Goal: Transaction & Acquisition: Obtain resource

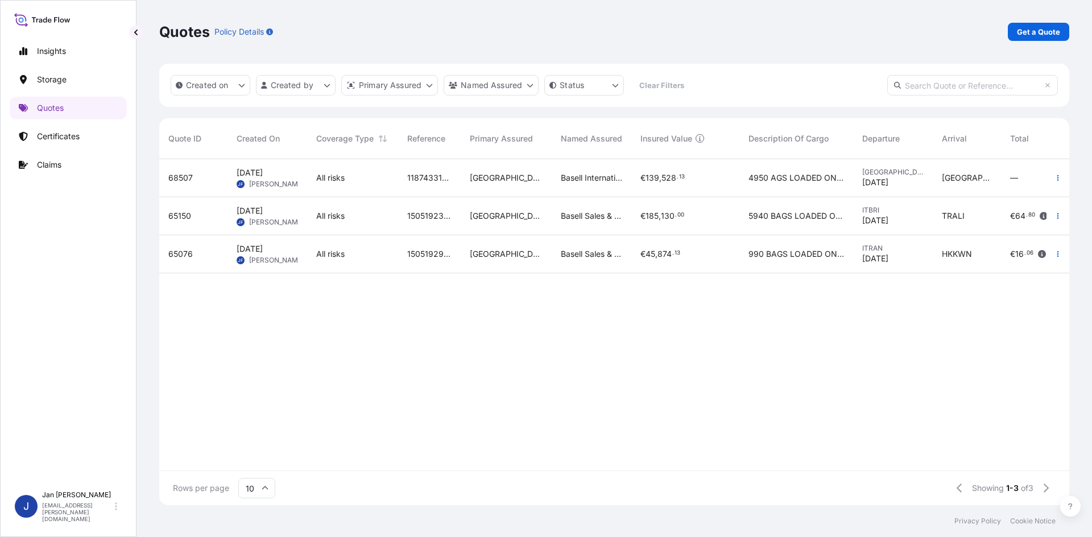
scroll to position [344, 901]
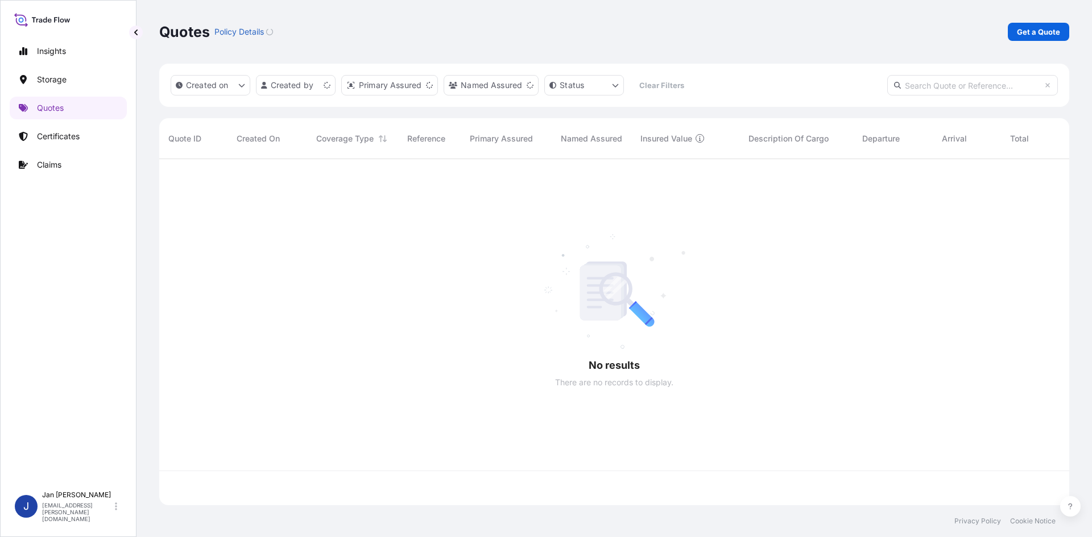
scroll to position [344, 901]
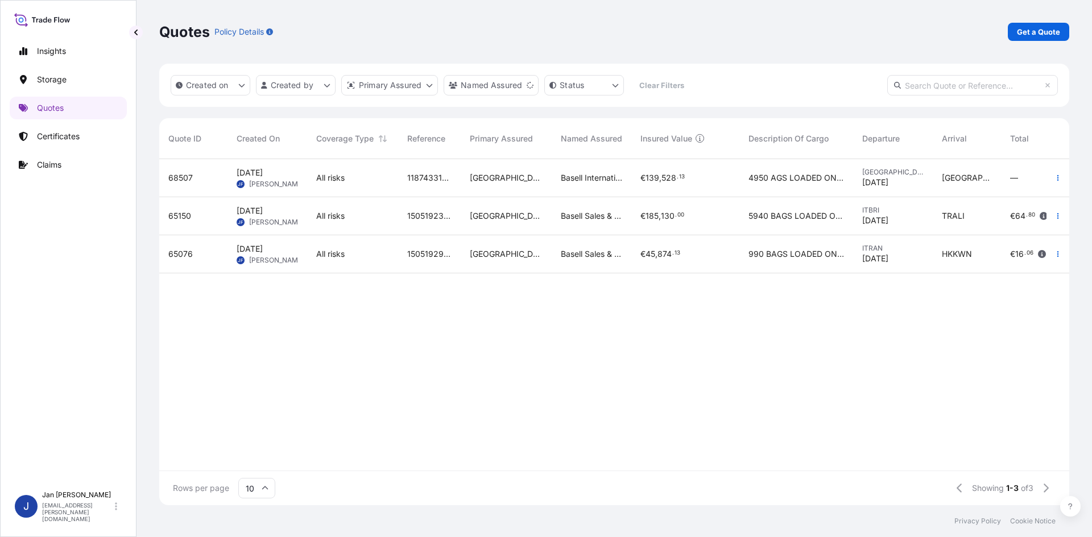
click at [611, 181] on span "Basell International Trading FZE" at bounding box center [591, 177] width 61 height 11
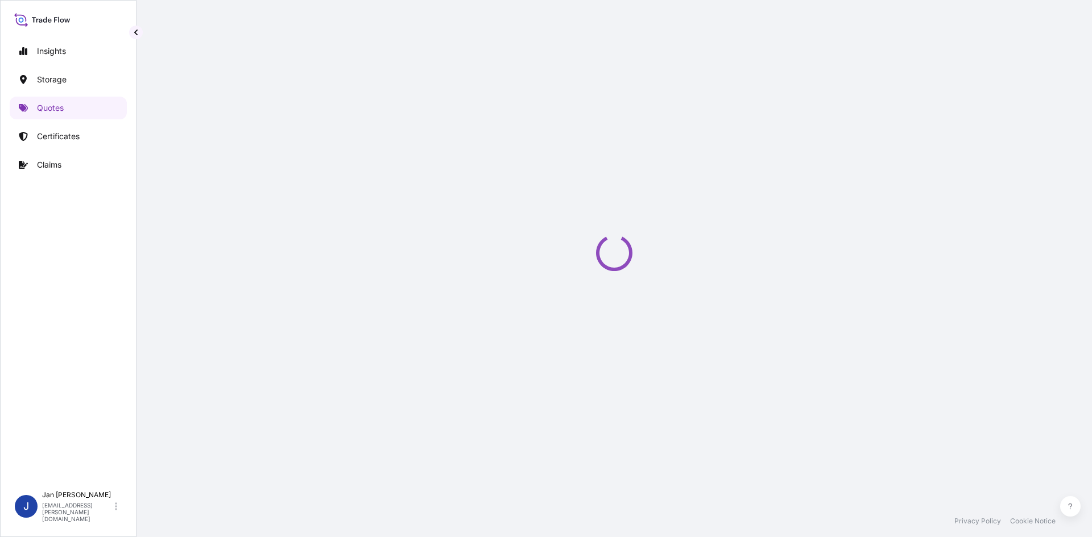
select select "Water"
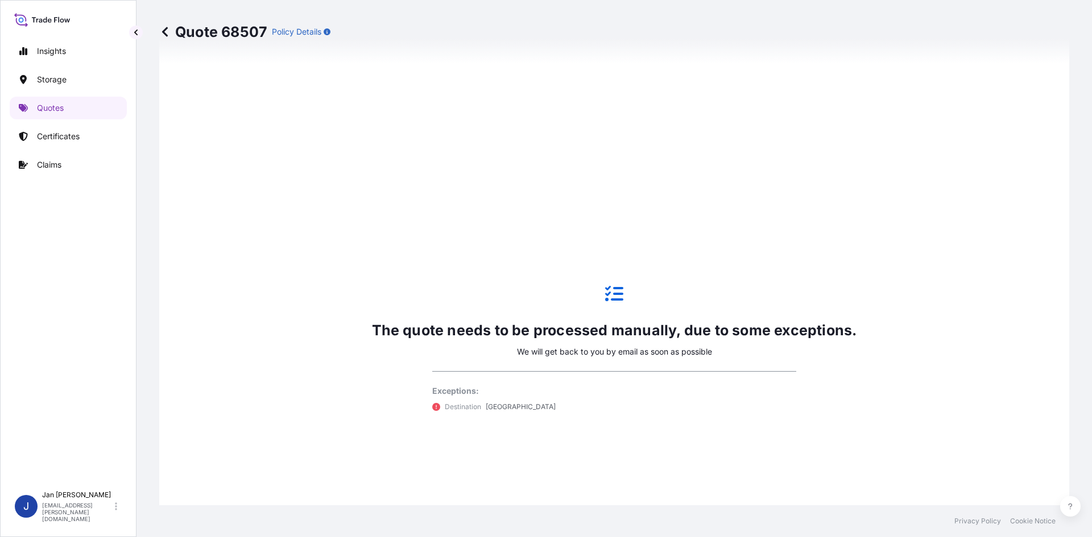
scroll to position [717, 0]
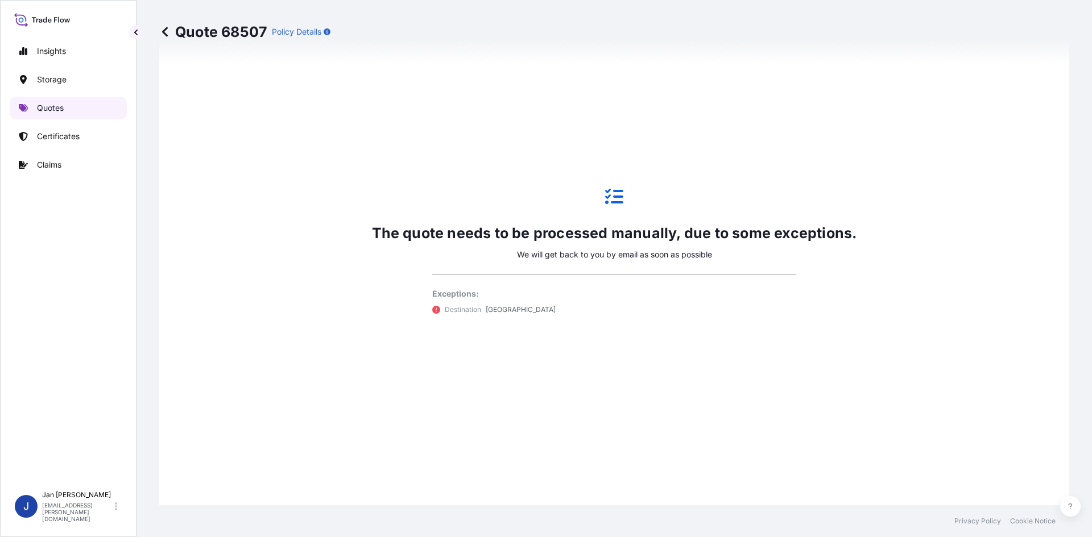
click at [48, 104] on p "Quotes" at bounding box center [50, 107] width 27 height 11
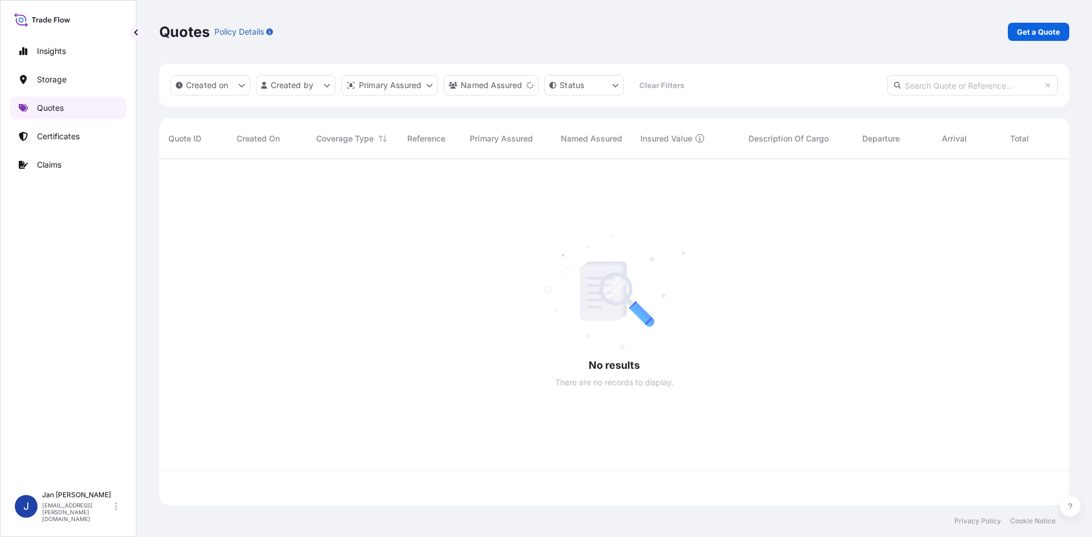
scroll to position [344, 901]
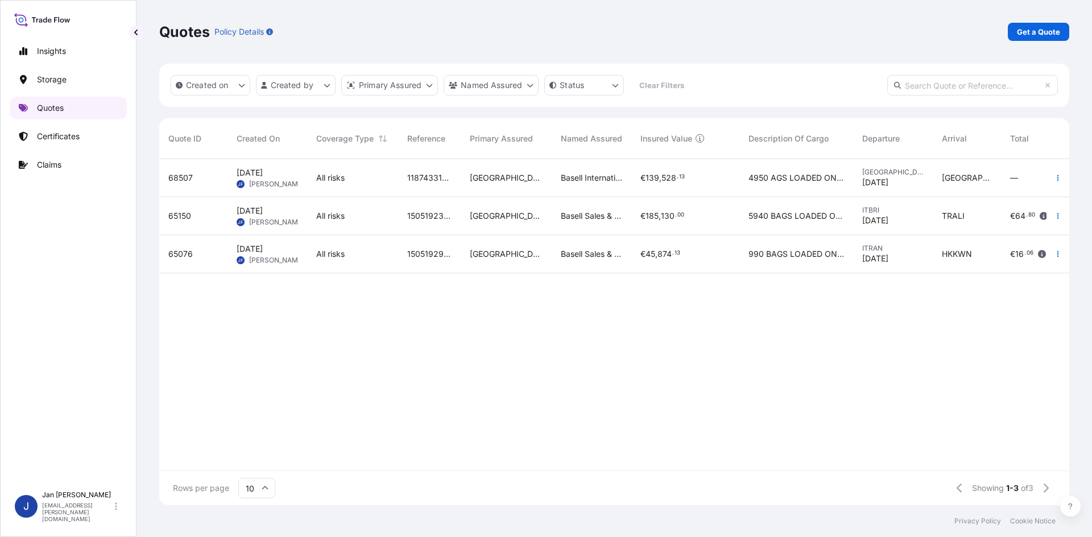
click at [59, 108] on p "Quotes" at bounding box center [50, 107] width 27 height 11
click at [1041, 30] on p "Get a Quote" at bounding box center [1038, 31] width 43 height 11
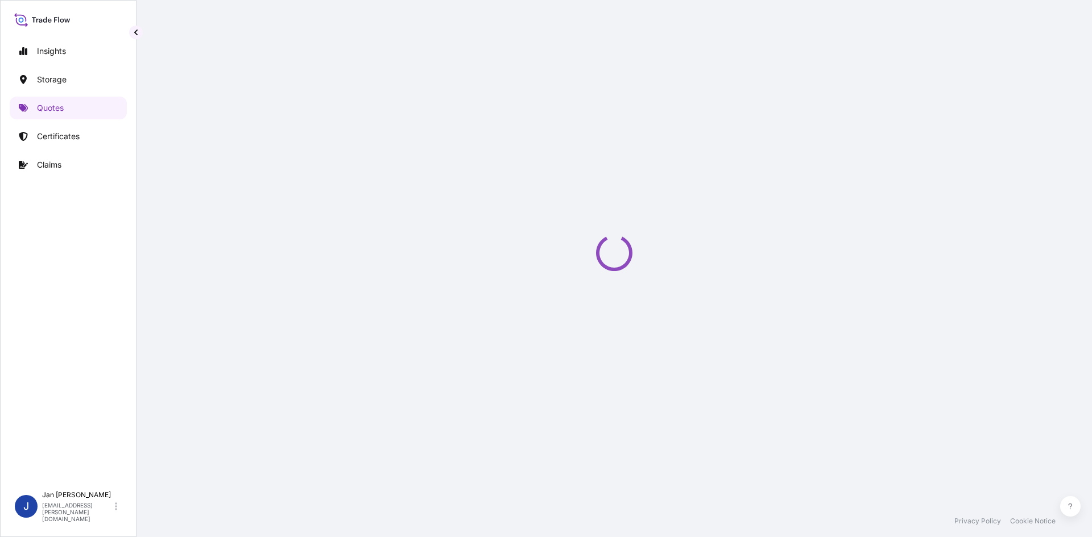
scroll to position [18, 0]
select select "Water"
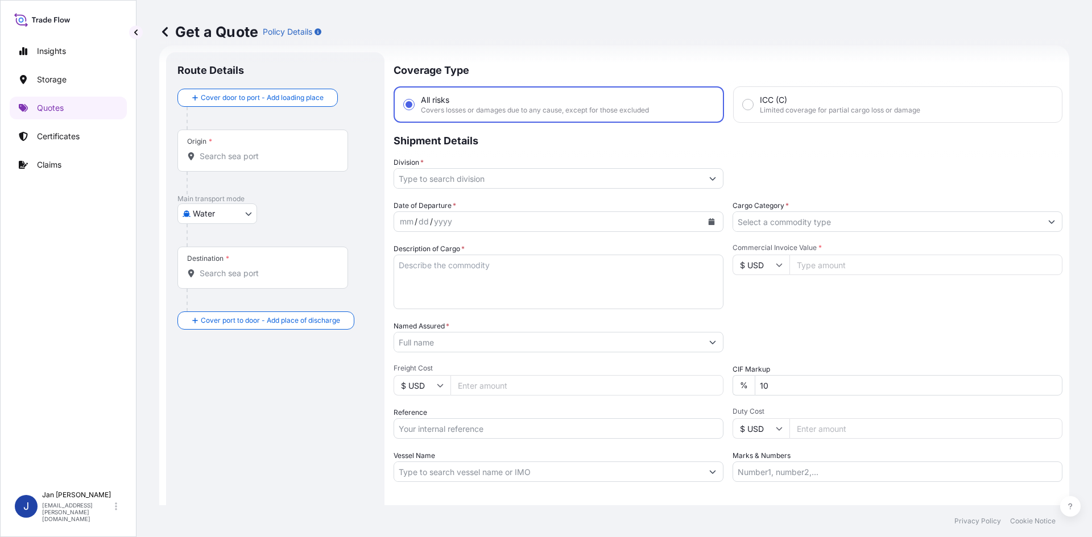
click at [818, 258] on input "Commercial Invoice Value *" at bounding box center [925, 265] width 273 height 20
paste input "38391.29"
type input "38391.29"
click at [767, 262] on input "$ USD" at bounding box center [760, 265] width 57 height 20
click at [747, 293] on div "€ EUR" at bounding box center [757, 296] width 48 height 22
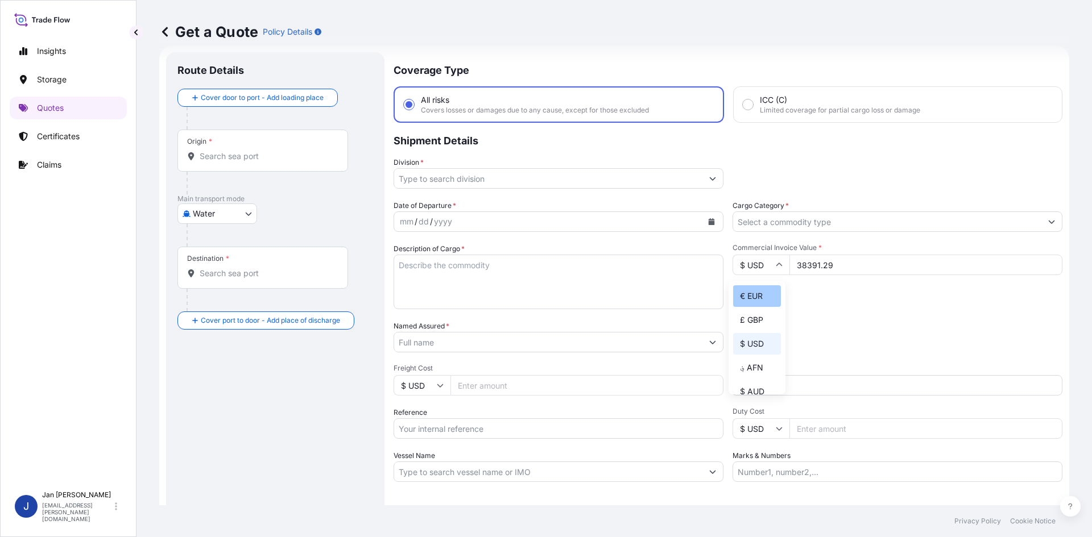
type input "€ EUR"
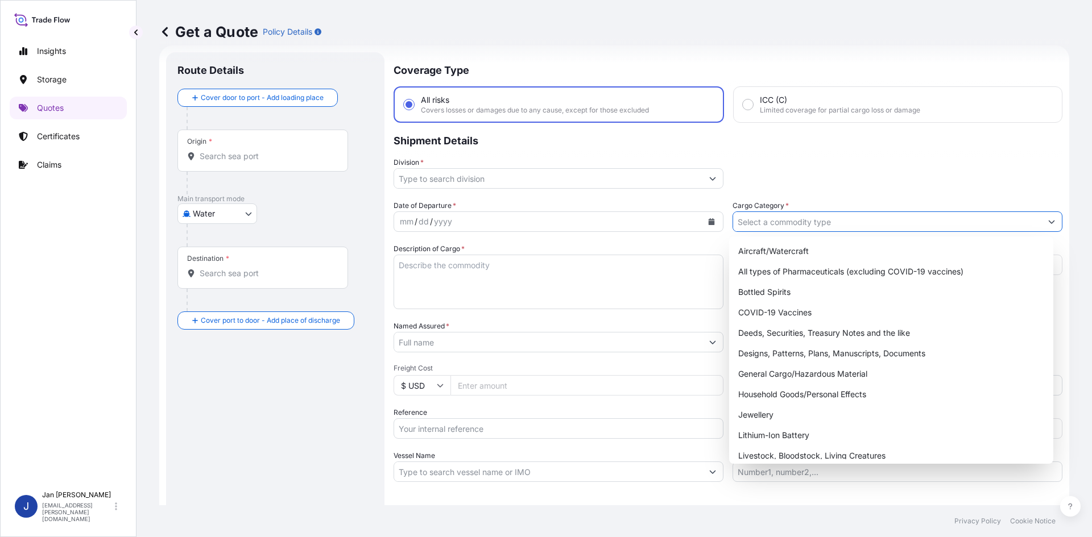
click at [819, 216] on input "Cargo Category *" at bounding box center [887, 222] width 308 height 20
click at [787, 366] on div "General Cargo/Hazardous Material" at bounding box center [892, 374] width 316 height 20
type input "General Cargo/Hazardous Material"
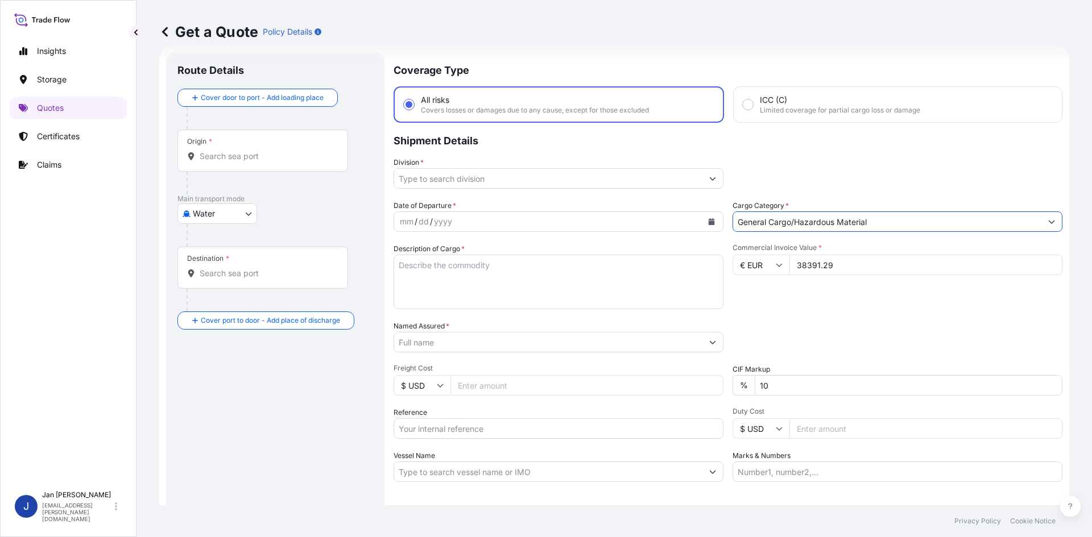
click at [691, 176] on input "Division *" at bounding box center [548, 178] width 308 height 20
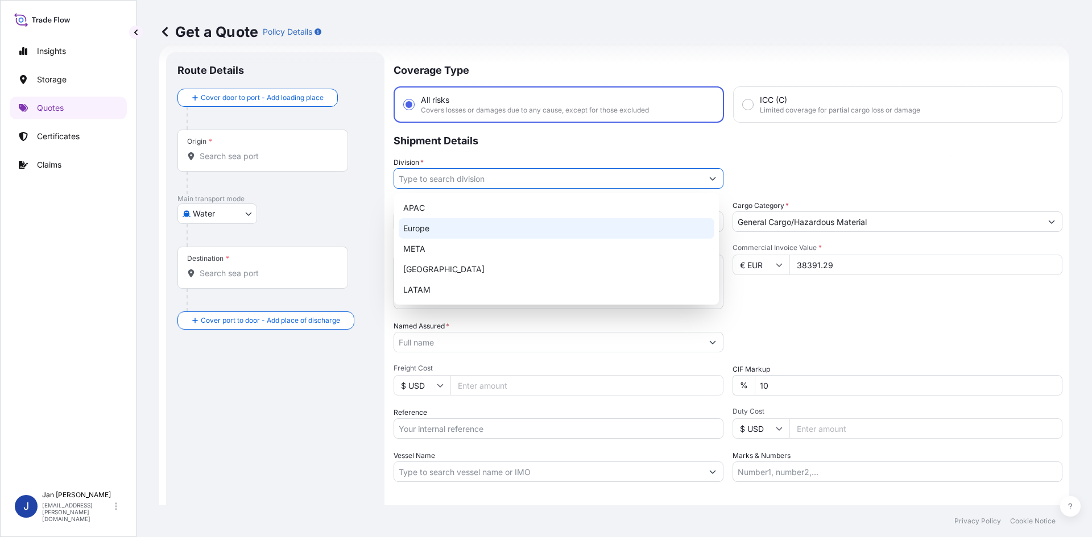
click at [562, 221] on div "Europe" at bounding box center [557, 228] width 316 height 20
type input "Europe"
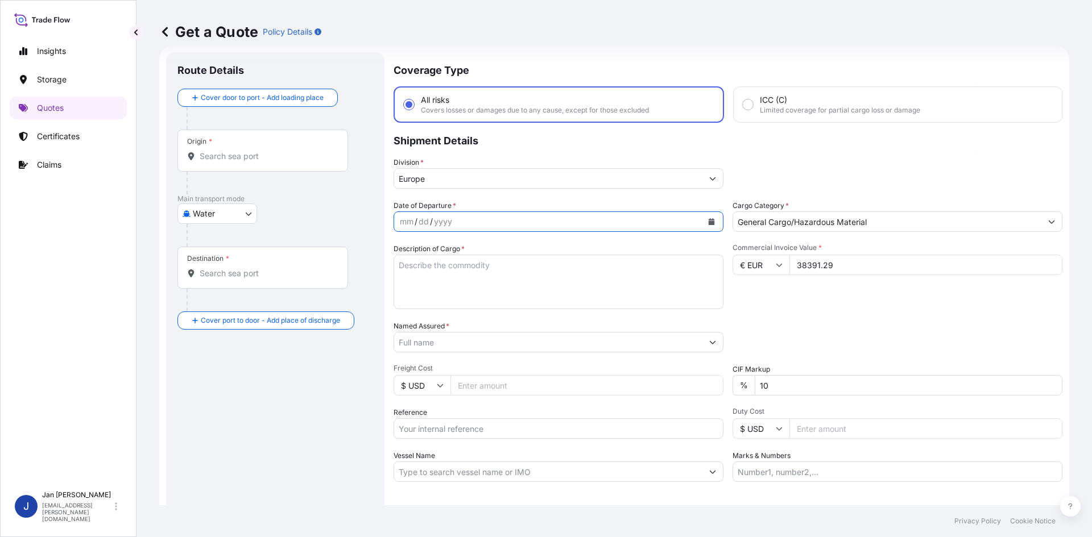
click at [712, 216] on button "Calendar" at bounding box center [711, 222] width 18 height 18
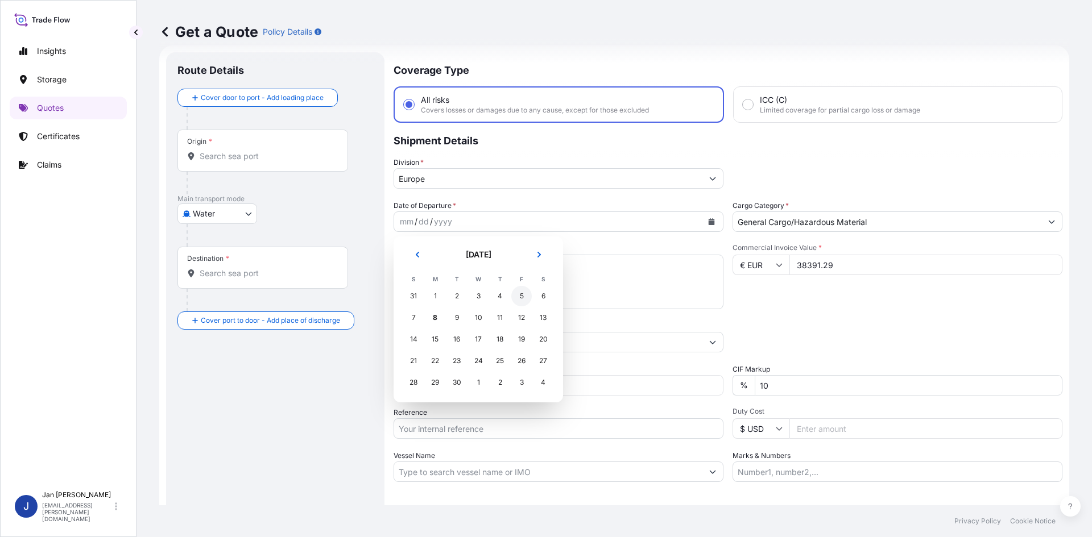
click at [523, 293] on div "5" at bounding box center [521, 296] width 20 height 20
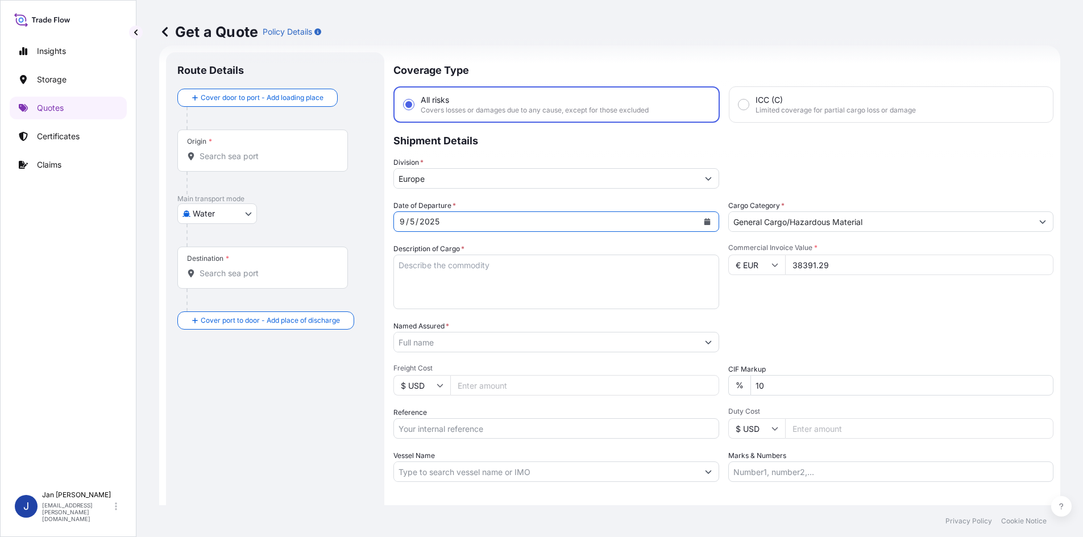
click at [555, 346] on input "Named Assured *" at bounding box center [546, 342] width 304 height 20
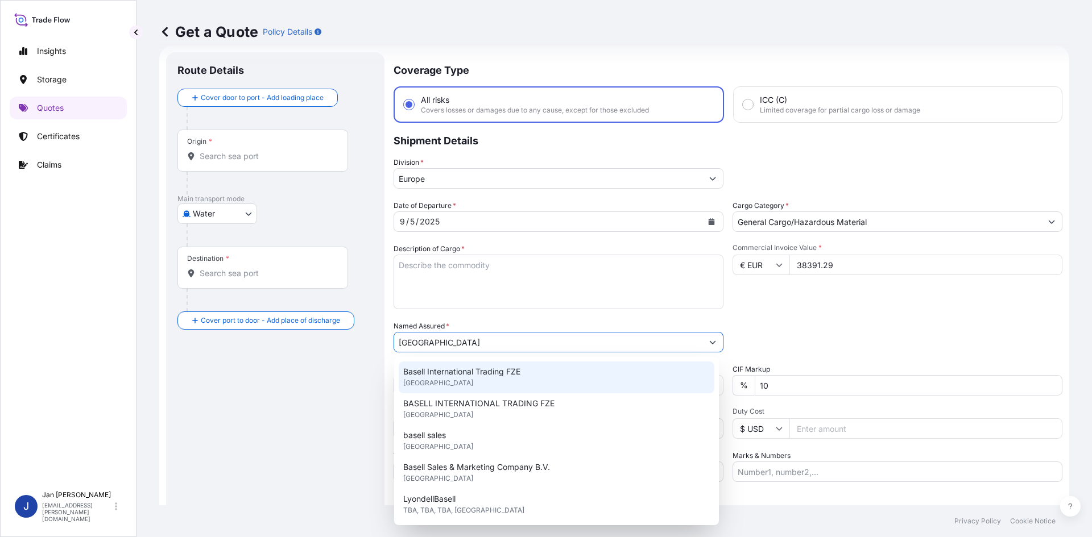
click at [487, 381] on div "Basell International Trading FZE [GEOGRAPHIC_DATA]" at bounding box center [557, 378] width 316 height 32
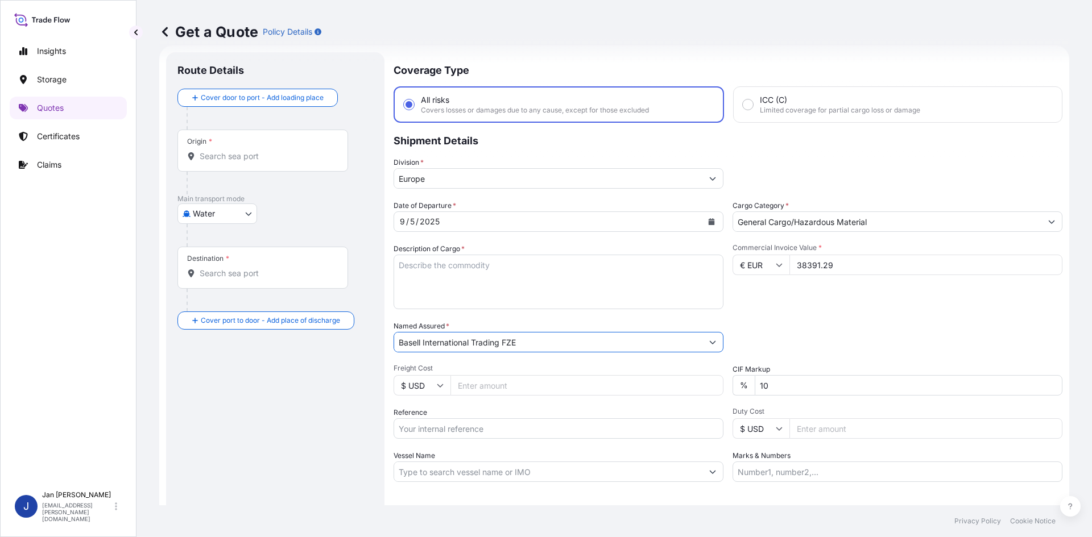
type input "Basell International Trading FZE"
drag, startPoint x: 785, startPoint y: 342, endPoint x: 997, endPoint y: 345, distance: 212.7
click at [786, 342] on div "Packing Category Type to search a container mode Please select a primary mode o…" at bounding box center [897, 337] width 330 height 32
click at [386, 295] on form "Route Details Cover door to port - Add loading place Place of loading Road / In…" at bounding box center [614, 309] width 910 height 528
click at [433, 278] on textarea "Description of Cargo *" at bounding box center [559, 282] width 330 height 55
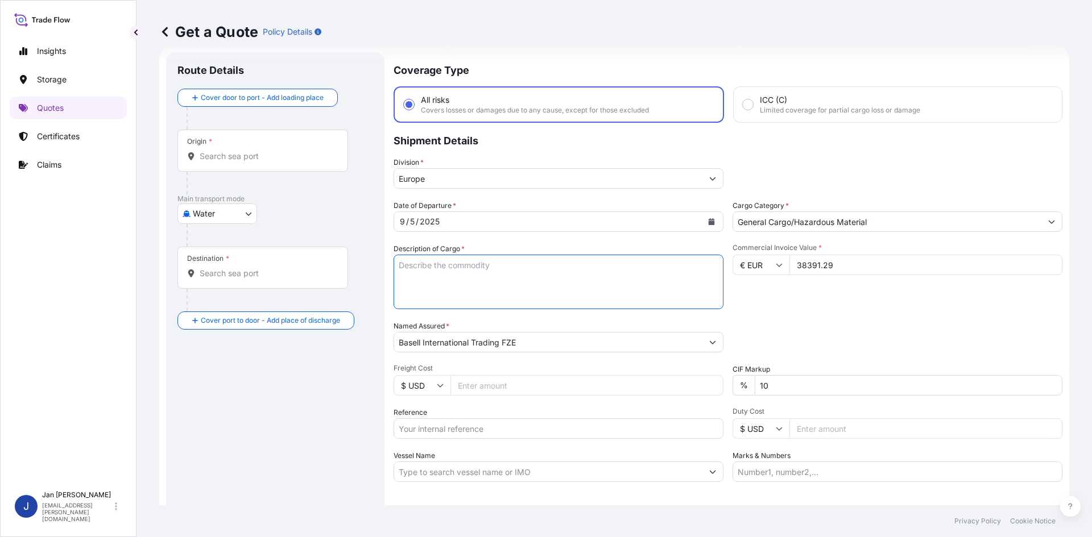
paste textarea "BAGS LOADED ONTO 18 PALLETS LOADED INTO 1 40' HIGH CUBE CONTAINER ADSYL 5 C 39 F"
click at [396, 265] on textarea "BAGS LOADED ONTO 18 PALLETS LOADED INTO 1 40' HIGH CUBE CONTAINER ADSYL 5 C 39 F" at bounding box center [559, 282] width 330 height 55
type textarea "990 BAGS LOADED ONTO 18 PALLETS LOADED INTO 1 40' HIGH CUBE CONTAINER ADSYL 5 C…"
click at [791, 461] on div "Marks & Numbers" at bounding box center [897, 466] width 330 height 32
click at [789, 469] on input "Marks & Numbers" at bounding box center [897, 472] width 330 height 20
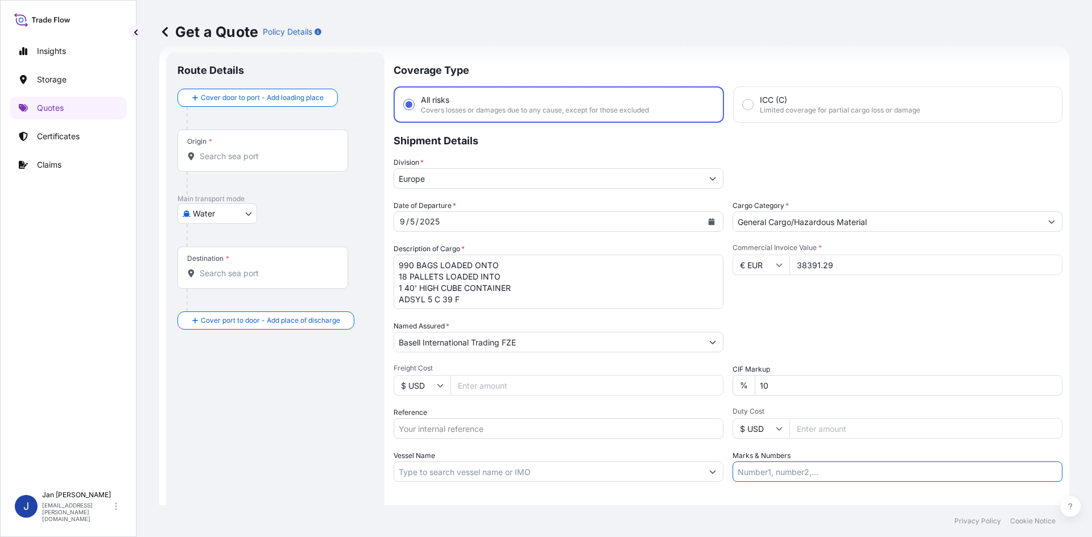
paste input "G.P.I. - DAMMAM PO NO : 4200001746 ADVANCED POLYOLEFINS"
type input "G.P.I. - DAMMAM PO NO : 4200001746 ADVANCED POLYOLEFINS"
click at [777, 496] on div "Letter of Credit This shipment has a letter of credit Letter of credit * Letter…" at bounding box center [728, 513] width 669 height 44
click at [489, 431] on input "Reference" at bounding box center [559, 429] width 330 height 20
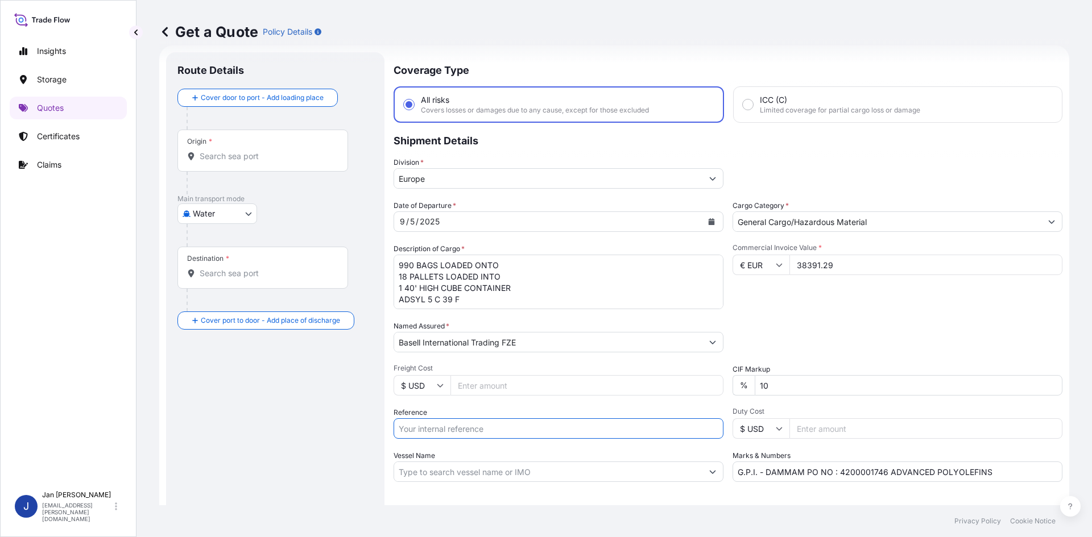
paste input "Retrieving data. Wait a few seconds and try to cut or copy again."
drag, startPoint x: 664, startPoint y: 421, endPoint x: 280, endPoint y: 423, distance: 383.8
click at [271, 424] on form "Route Details Cover door to port - Add loading place Place of loading Road / [G…" at bounding box center [614, 309] width 910 height 528
paste input "1187431736"
click at [474, 438] on input "1187431736" at bounding box center [559, 429] width 330 height 20
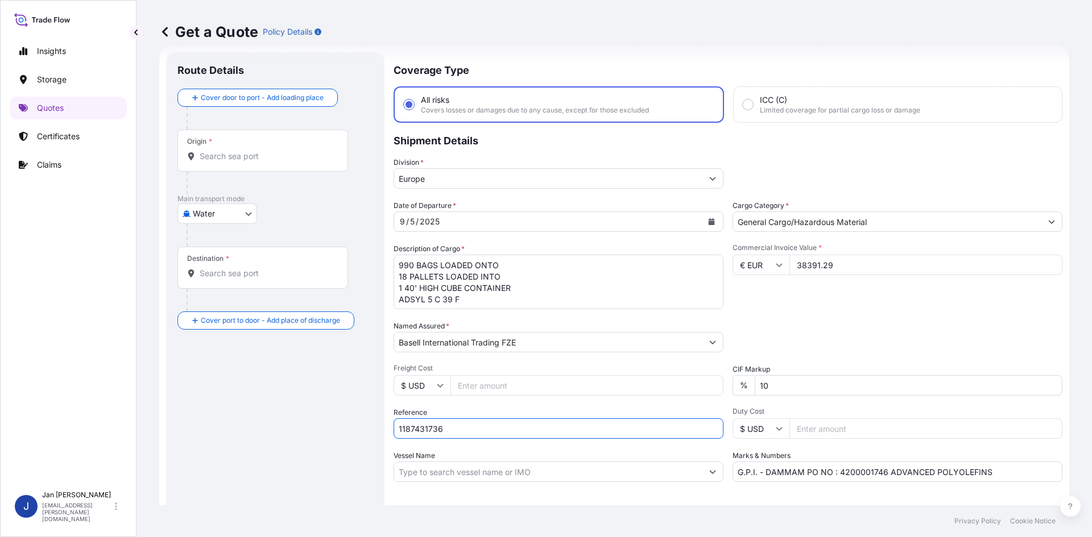
paste input "5013216030"
click at [582, 423] on input "1187431736 5013216030" at bounding box center [559, 429] width 330 height 20
paste input "5013217009"
type input "1187431736 5013216030 5013217009"
click at [225, 165] on div "Origin *" at bounding box center [262, 151] width 171 height 42
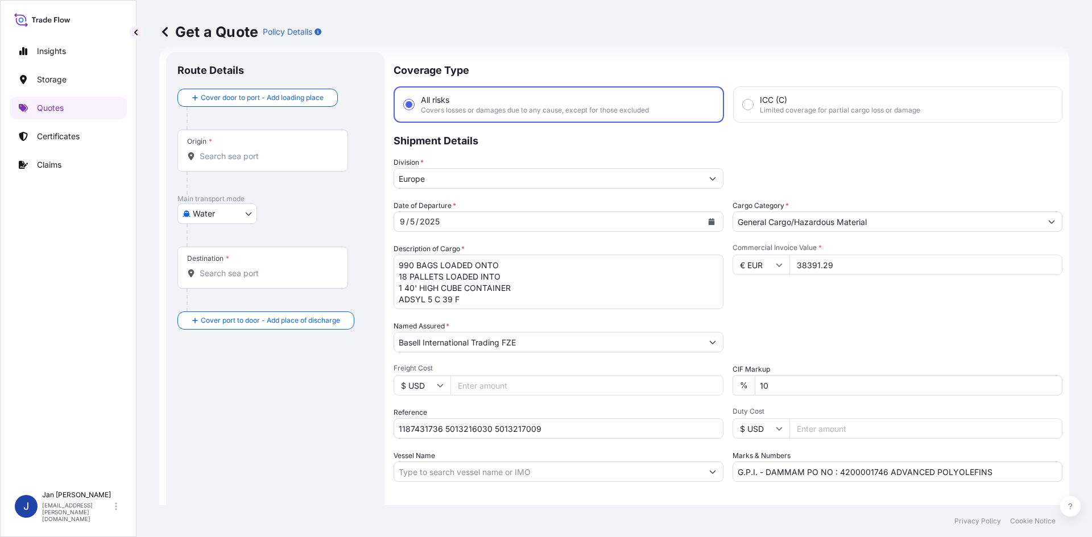
click at [225, 162] on input "Origin *" at bounding box center [267, 156] width 134 height 11
paste input "[GEOGRAPHIC_DATA]"
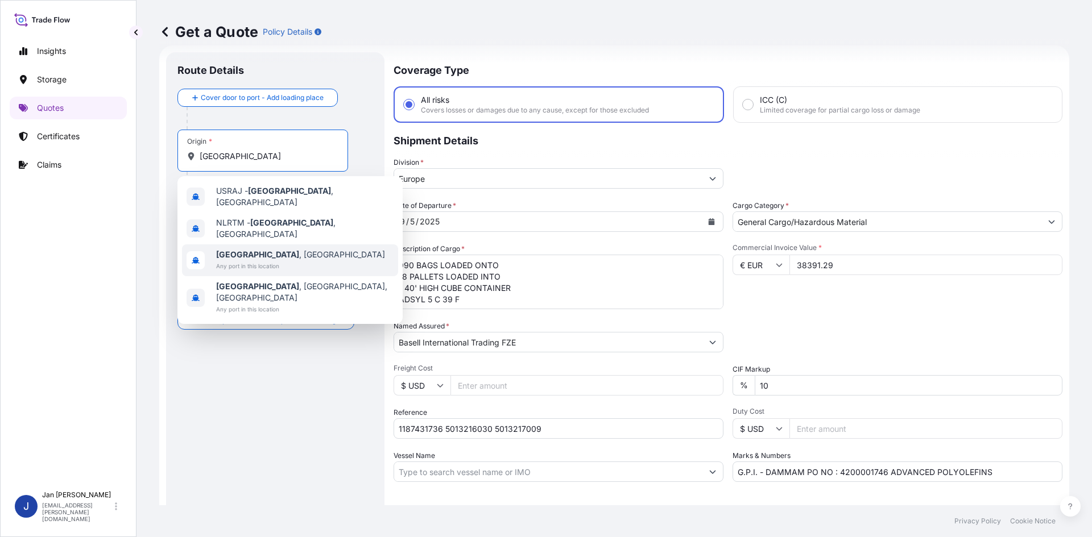
click at [246, 250] on b "[GEOGRAPHIC_DATA]" at bounding box center [257, 255] width 83 height 10
type input "[GEOGRAPHIC_DATA], [GEOGRAPHIC_DATA]"
click at [326, 216] on div at bounding box center [267, 210] width 161 height 23
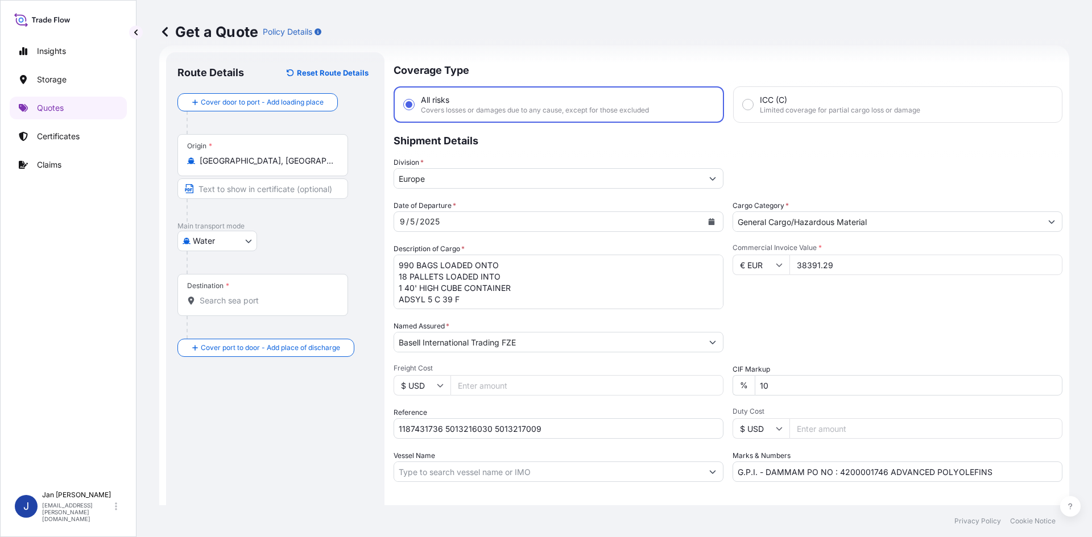
click at [271, 296] on input "Destination *" at bounding box center [267, 300] width 134 height 11
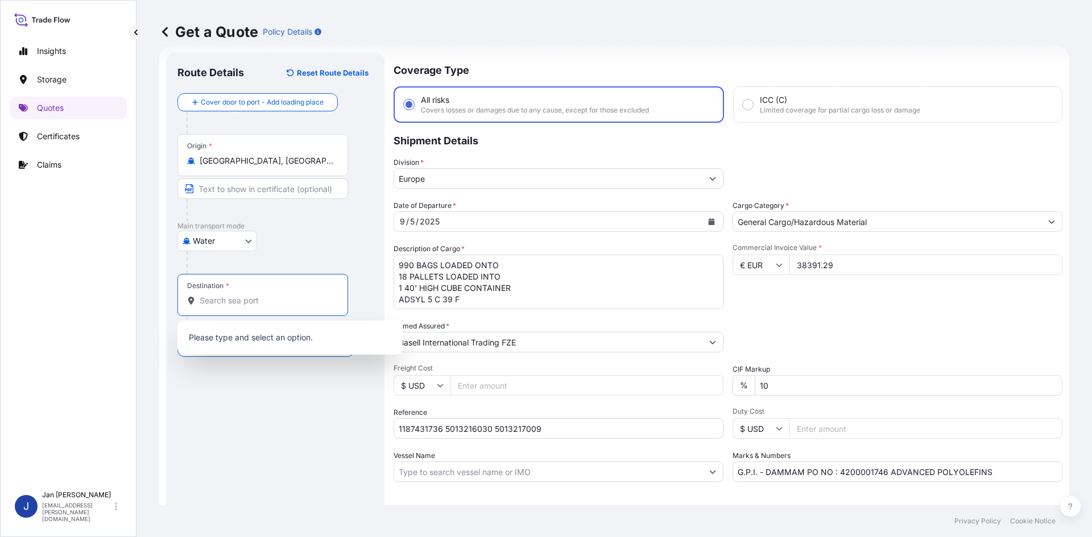
paste input "DAMMAM"
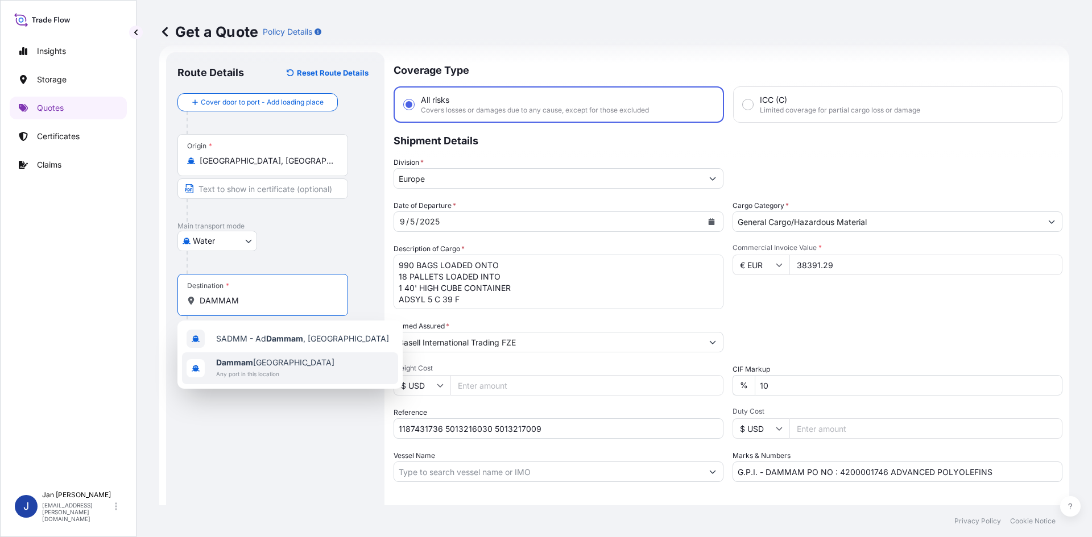
click at [266, 372] on span "Any port in this location" at bounding box center [275, 373] width 118 height 11
type input "Dammam [GEOGRAPHIC_DATA]"
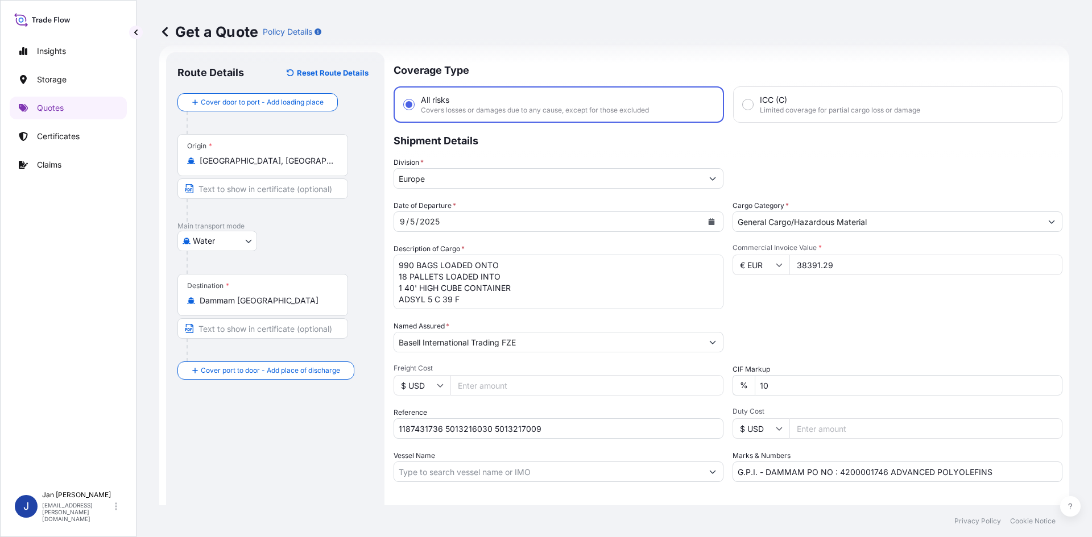
click at [243, 490] on div "Route Details Reset Route Details Cover door to port - Add loading place Place …" at bounding box center [275, 310] width 196 height 492
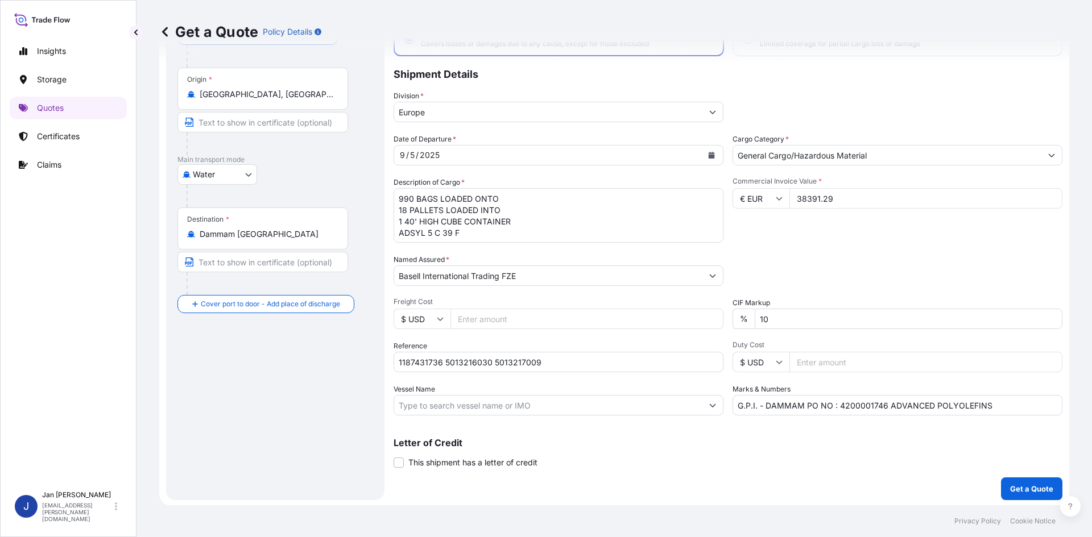
scroll to position [86, 0]
click at [1010, 484] on p "Get a Quote" at bounding box center [1031, 487] width 43 height 11
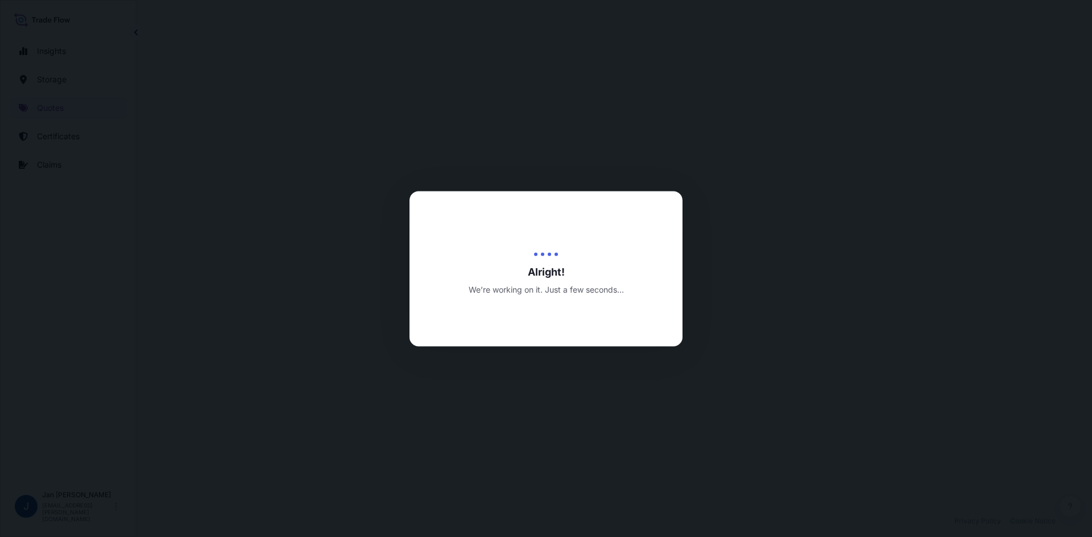
select select "Water"
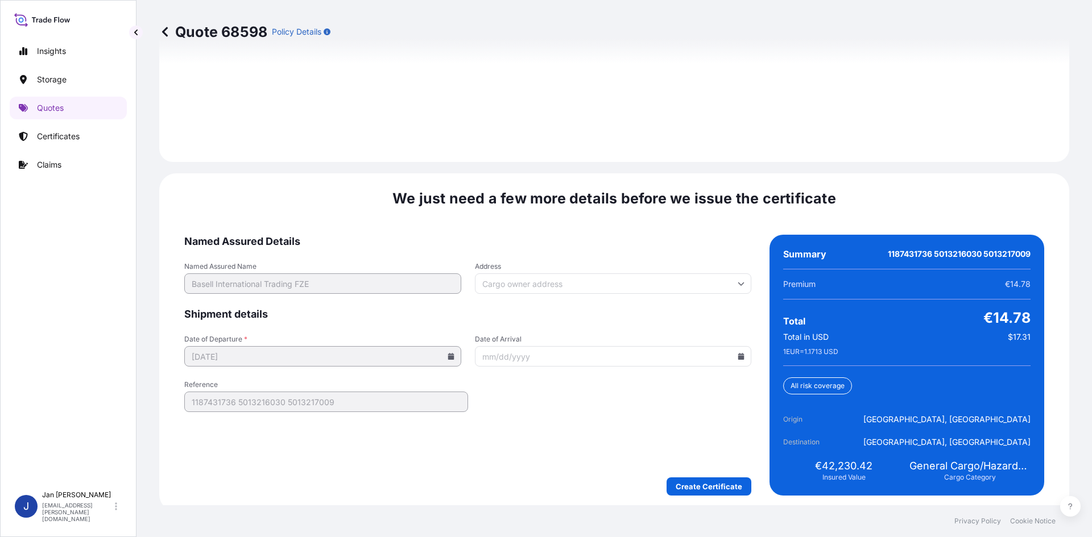
scroll to position [1631, 0]
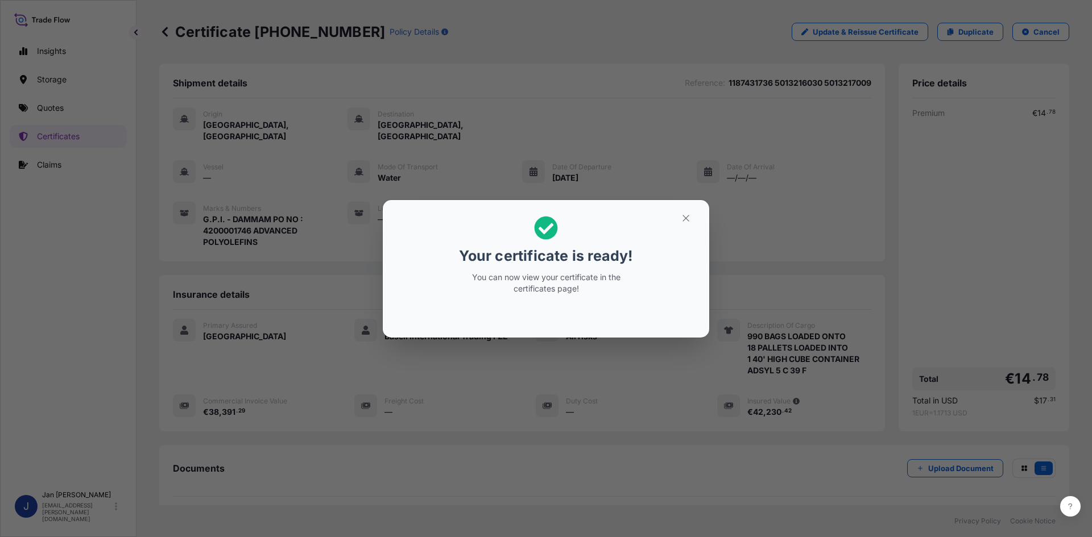
click at [503, 108] on div "Your certificate is ready! You can now view your certificate in the certificate…" at bounding box center [546, 268] width 1092 height 537
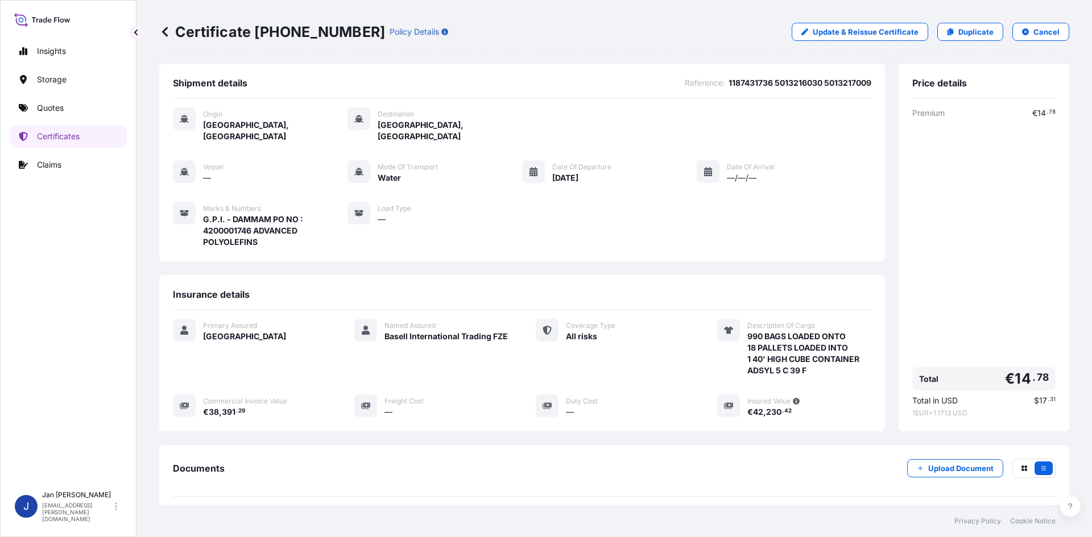
scroll to position [106, 0]
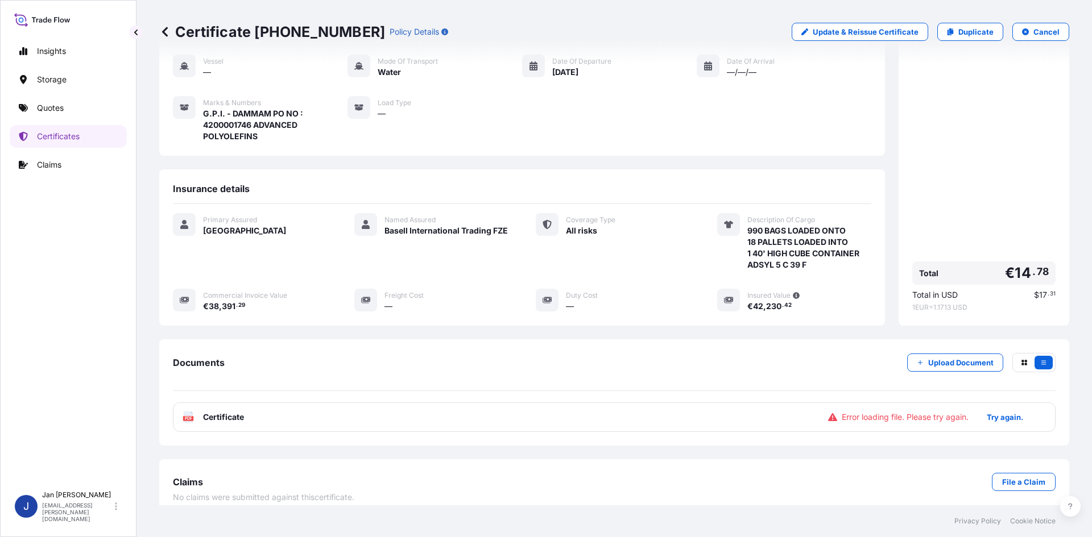
click at [487, 403] on div "PDF Certificate Error loading file. Please try again. Try again." at bounding box center [614, 418] width 883 height 30
click at [486, 403] on div "PDF Certificate Error loading file. Please try again. Try again." at bounding box center [614, 418] width 883 height 30
click at [481, 442] on div "Shipment details Reference : 1187431736 5013216030 5013217009 Origin [GEOGRAPHI…" at bounding box center [614, 237] width 910 height 559
click at [512, 403] on div "PDF Certificate Error loading file. Please try again. Try again." at bounding box center [614, 418] width 883 height 30
click at [994, 412] on p "Try again." at bounding box center [1005, 417] width 36 height 11
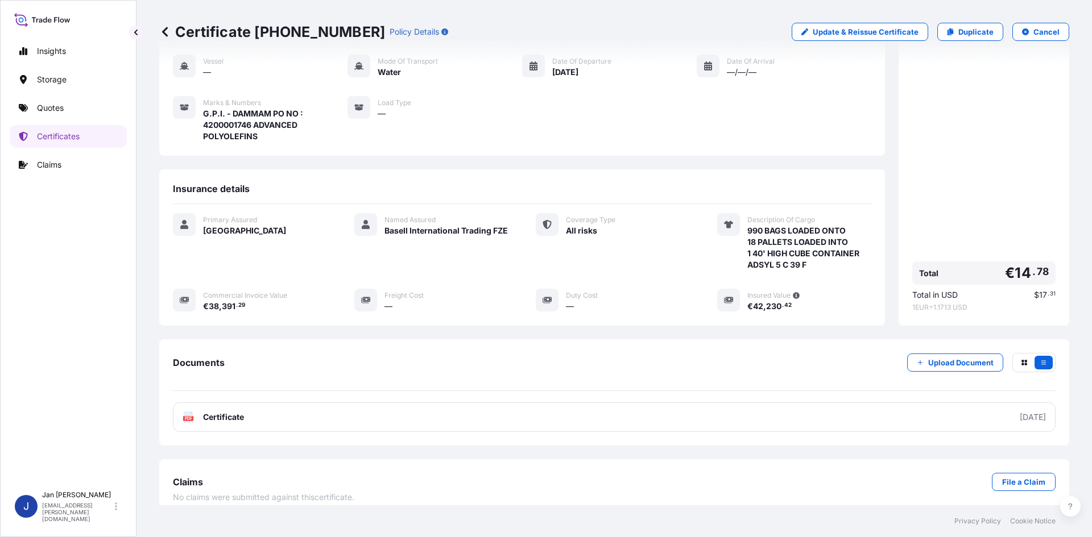
click at [796, 388] on div "Documents Upload Document PDF Certificate [DATE]" at bounding box center [614, 392] width 883 height 79
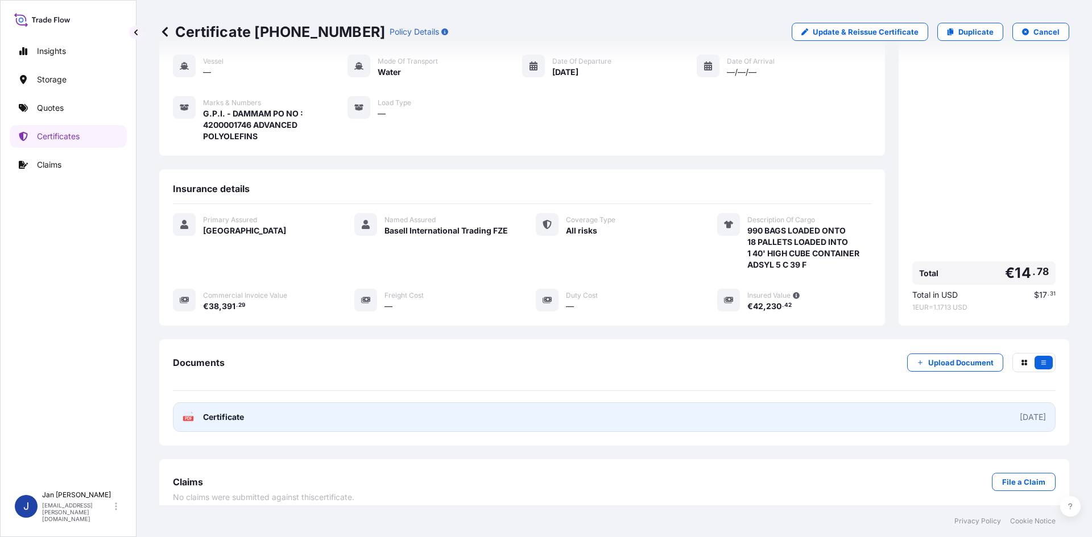
click at [785, 403] on link "PDF Certificate [DATE]" at bounding box center [614, 418] width 883 height 30
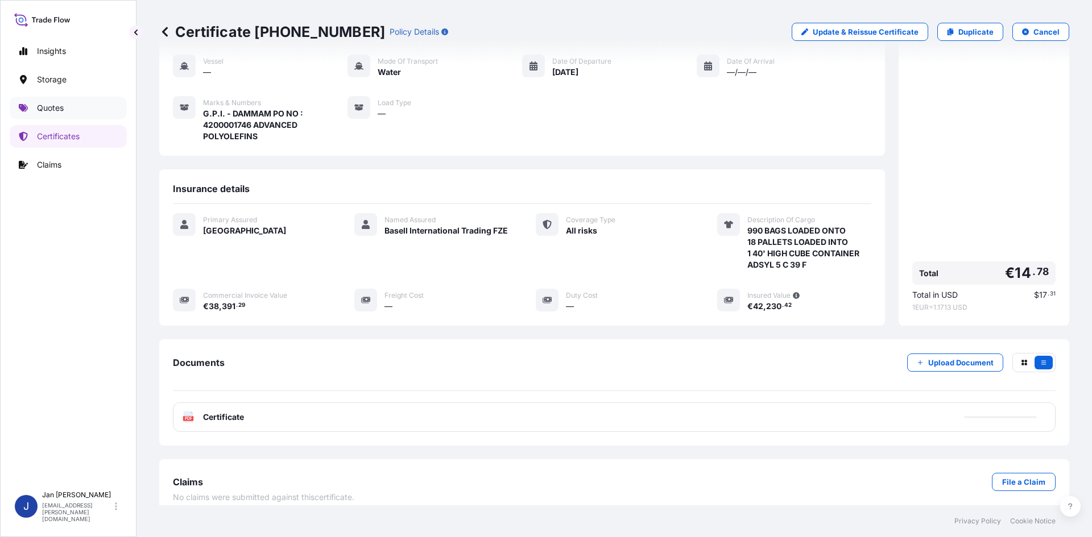
click at [81, 111] on link "Quotes" at bounding box center [68, 108] width 117 height 23
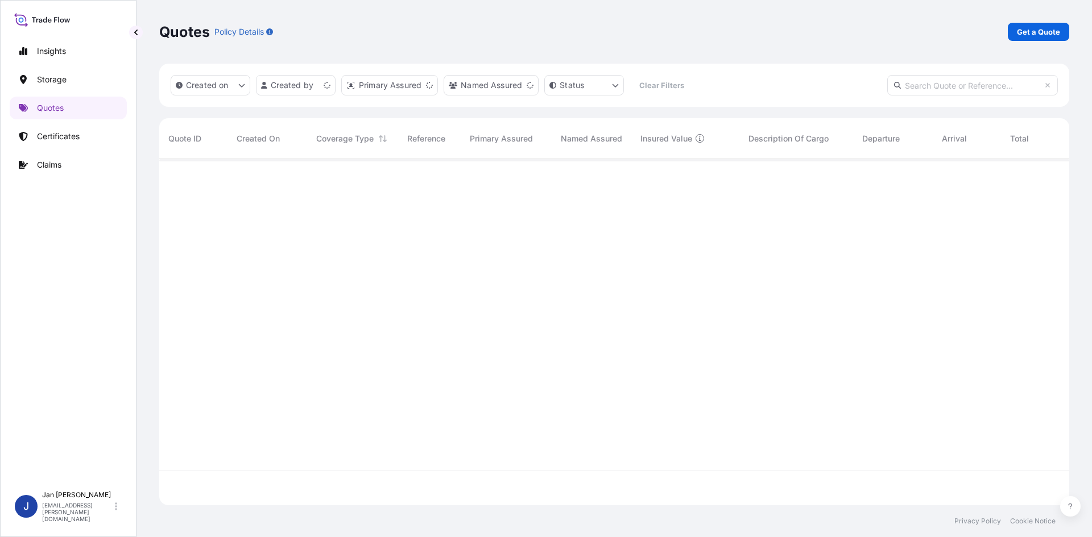
scroll to position [344, 901]
click at [1008, 35] on div "Quotes Policy Details Get a Quote" at bounding box center [614, 32] width 910 height 18
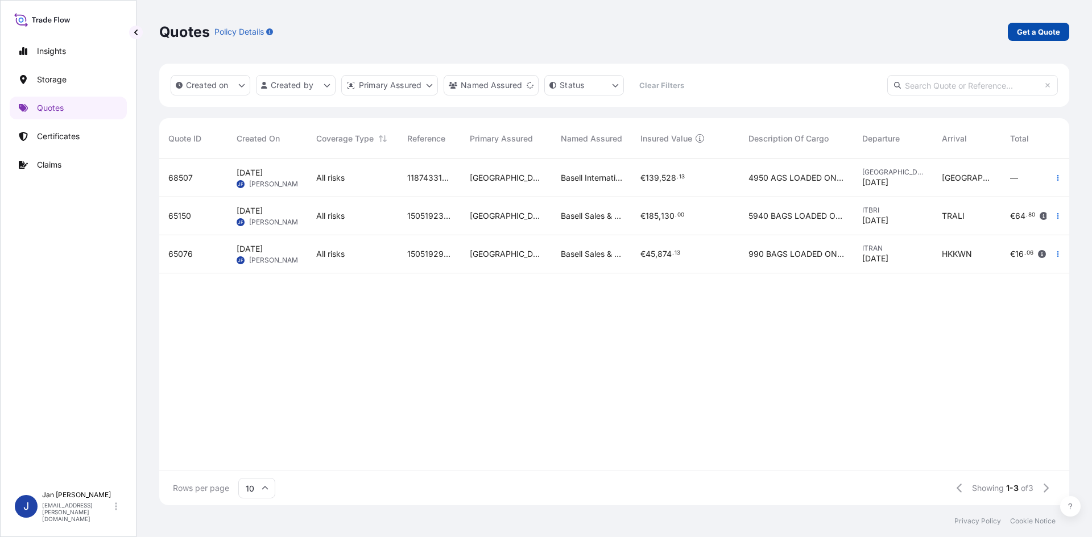
click at [1043, 27] on p "Get a Quote" at bounding box center [1038, 31] width 43 height 11
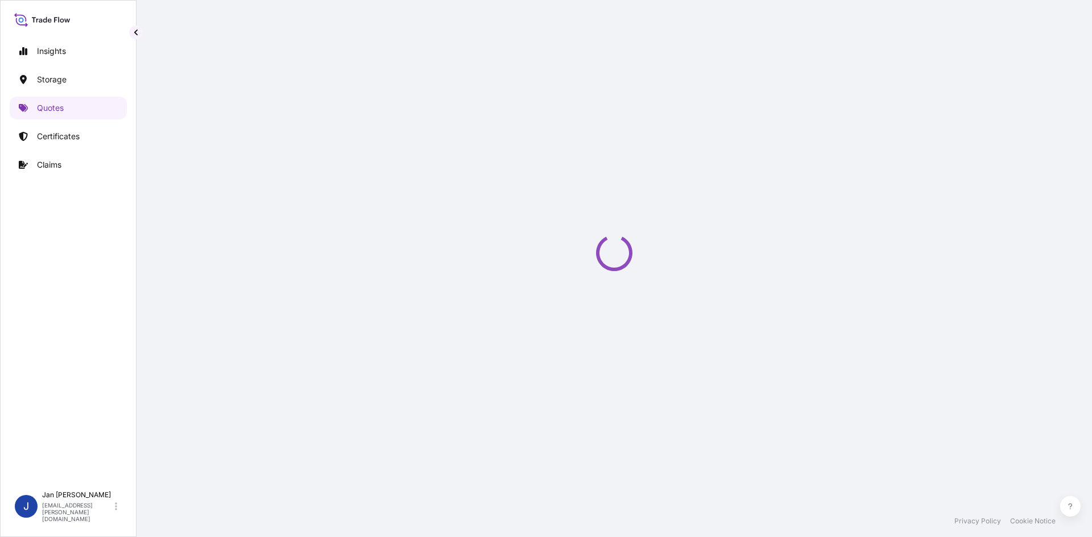
select select "Water"
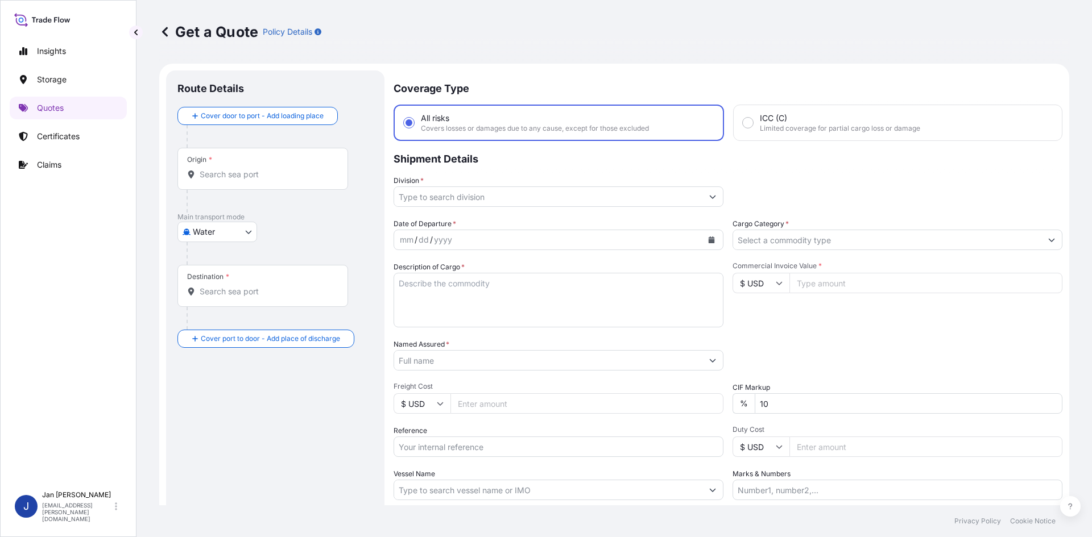
scroll to position [18, 0]
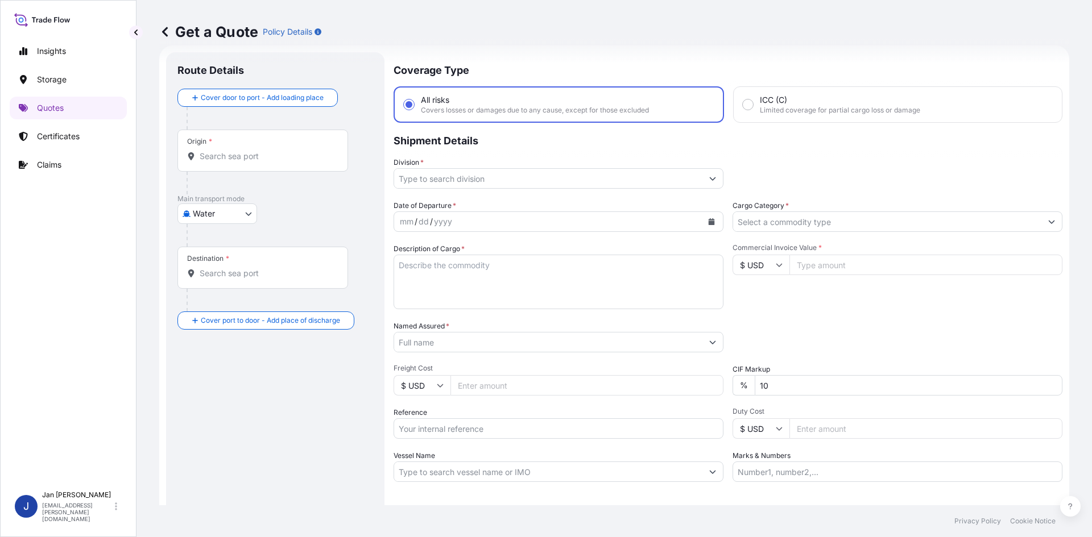
click at [808, 258] on input "Commercial Invoice Value *" at bounding box center [925, 265] width 273 height 20
paste input "38.39"
type input "38.39"
click at [763, 266] on input "$ USD" at bounding box center [760, 265] width 57 height 20
drag, startPoint x: 757, startPoint y: 299, endPoint x: 805, endPoint y: 301, distance: 47.3
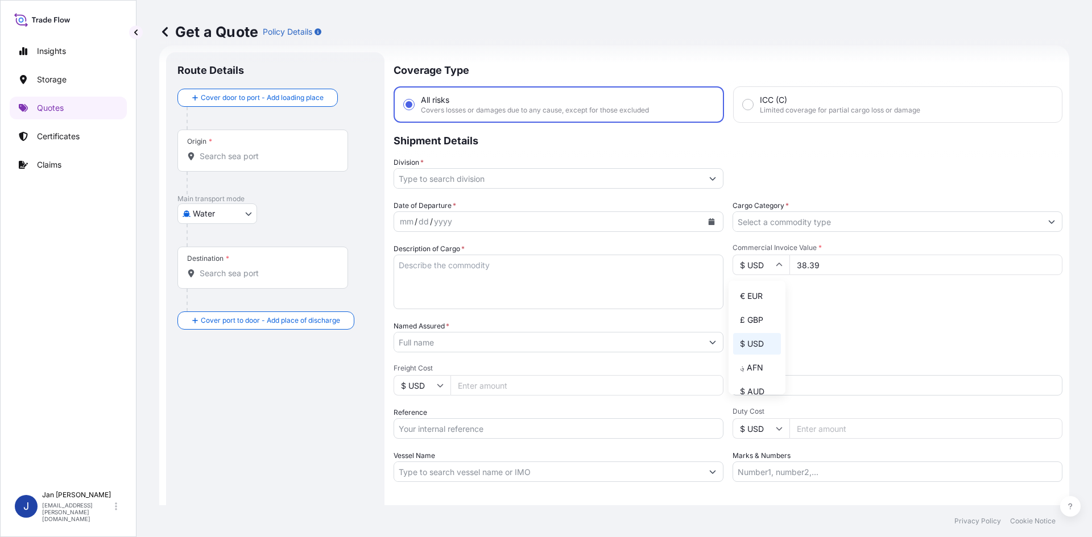
click at [757, 299] on div "€ EUR" at bounding box center [757, 296] width 48 height 22
type input "€ EUR"
drag, startPoint x: 845, startPoint y: 273, endPoint x: 713, endPoint y: 302, distance: 135.1
click at [695, 299] on div "Date of Departure * mm / dd / yyyy Cargo Category * Description of Cargo * Comm…" at bounding box center [728, 341] width 669 height 282
paste input "391.2"
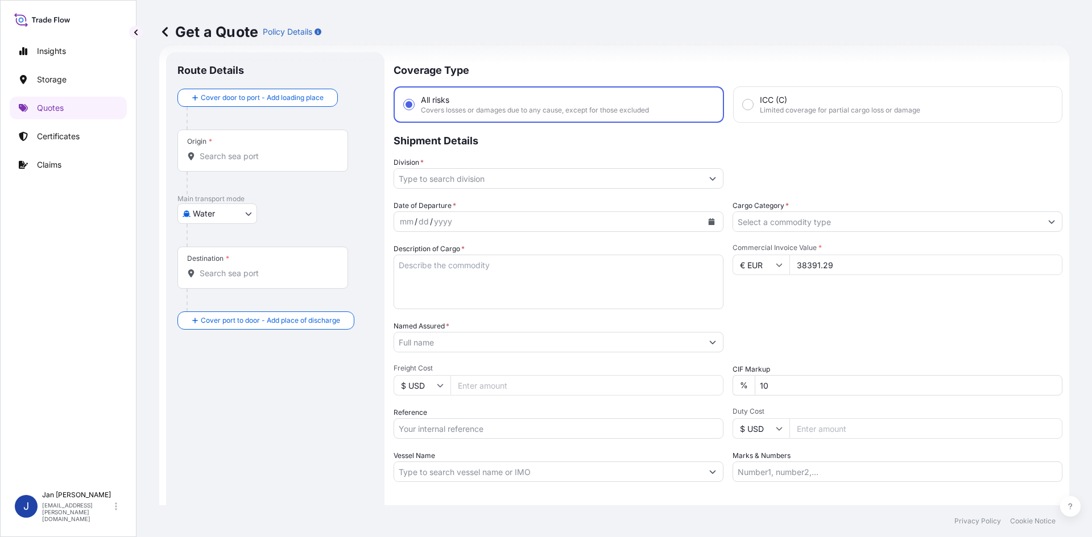
type input "38391.29"
click at [477, 433] on input "Reference" at bounding box center [559, 429] width 330 height 20
paste input "1187430728"
click at [462, 432] on input "1187430728" at bounding box center [559, 429] width 330 height 20
paste input "5013216029"
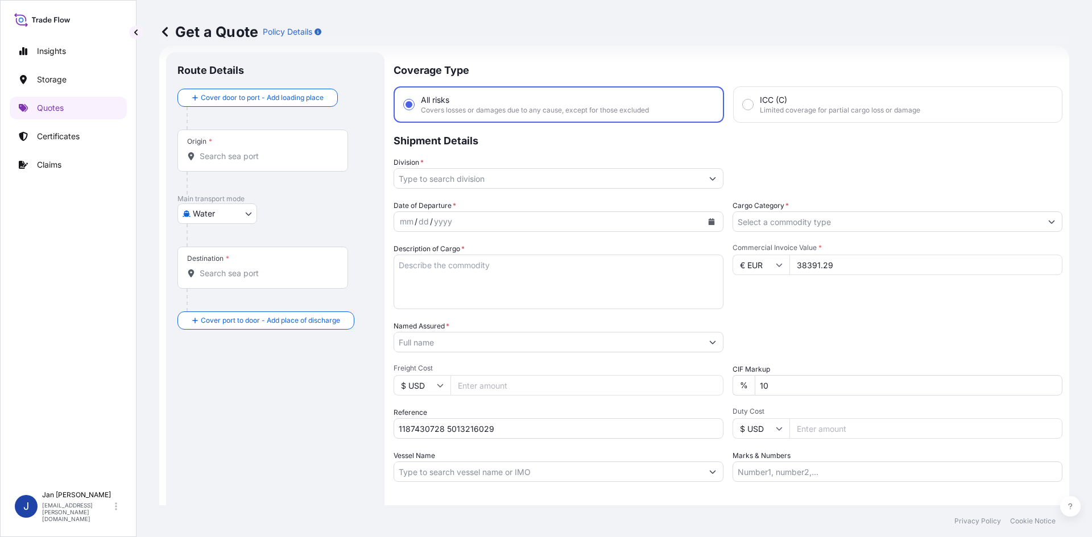
drag, startPoint x: 490, startPoint y: 443, endPoint x: 502, endPoint y: 433, distance: 14.9
click at [490, 443] on div "Date of Departure * mm / dd / yyyy Cargo Category * Description of Cargo * Comm…" at bounding box center [728, 341] width 669 height 282
click at [502, 433] on input "1187430728 5013216029" at bounding box center [559, 429] width 330 height 20
paste input "5013216637"
type input "1187430728 5013216029 5013216637"
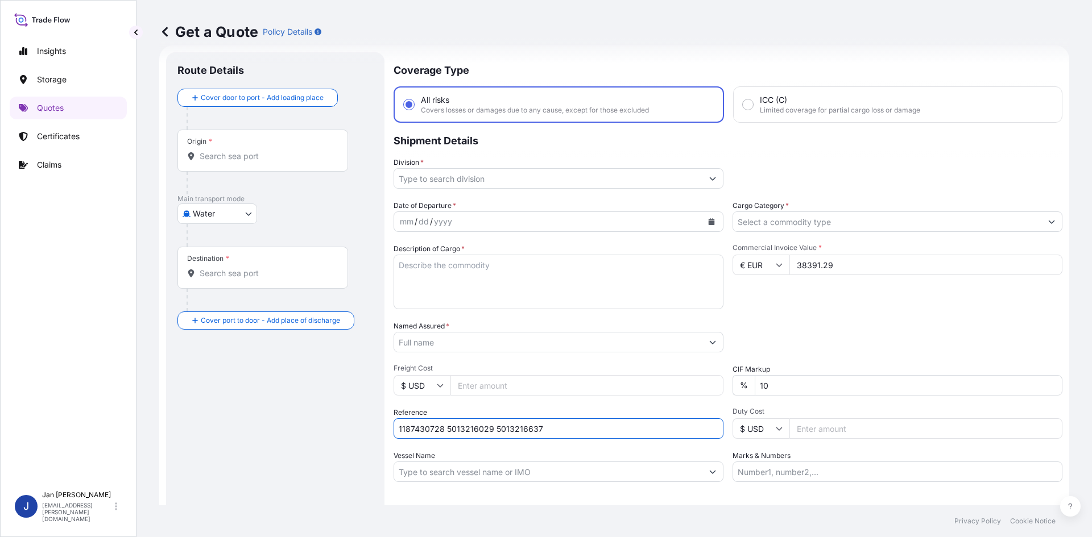
click at [709, 222] on icon "Calendar" at bounding box center [712, 221] width 6 height 7
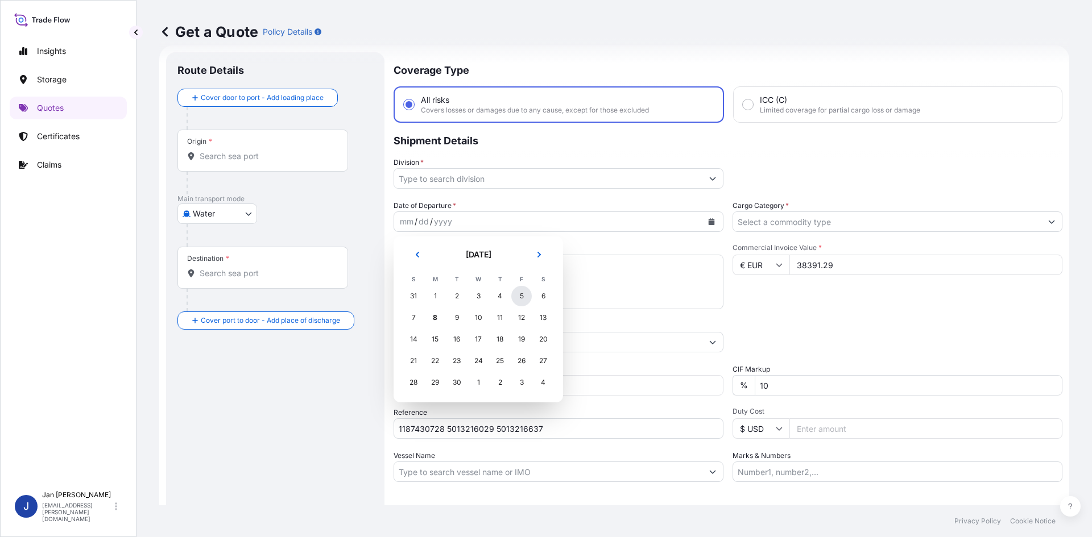
click at [524, 293] on div "5" at bounding box center [521, 296] width 20 height 20
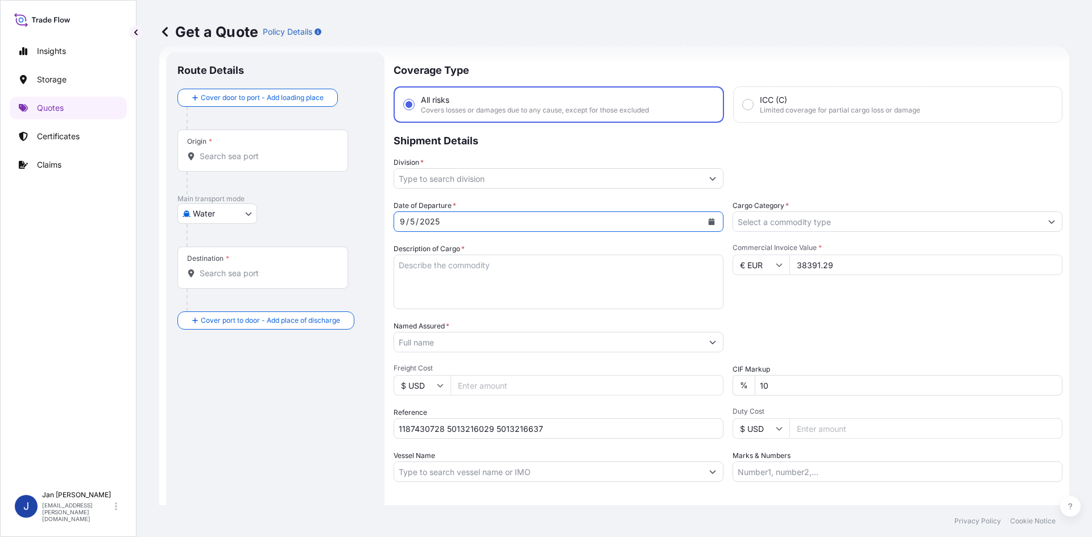
click at [617, 172] on input "Division *" at bounding box center [548, 178] width 308 height 20
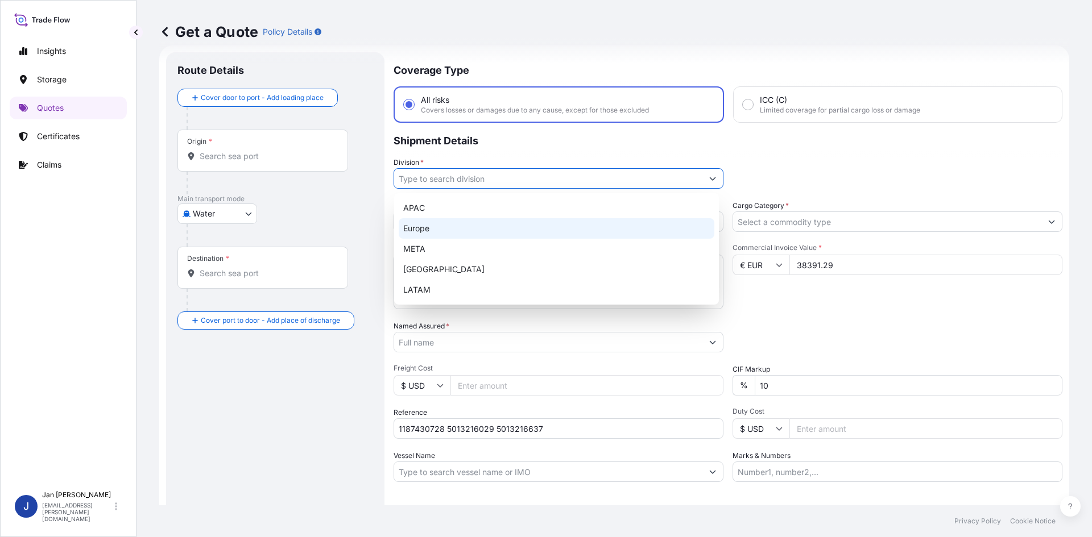
click at [528, 226] on div "Europe" at bounding box center [557, 228] width 316 height 20
type input "Europe"
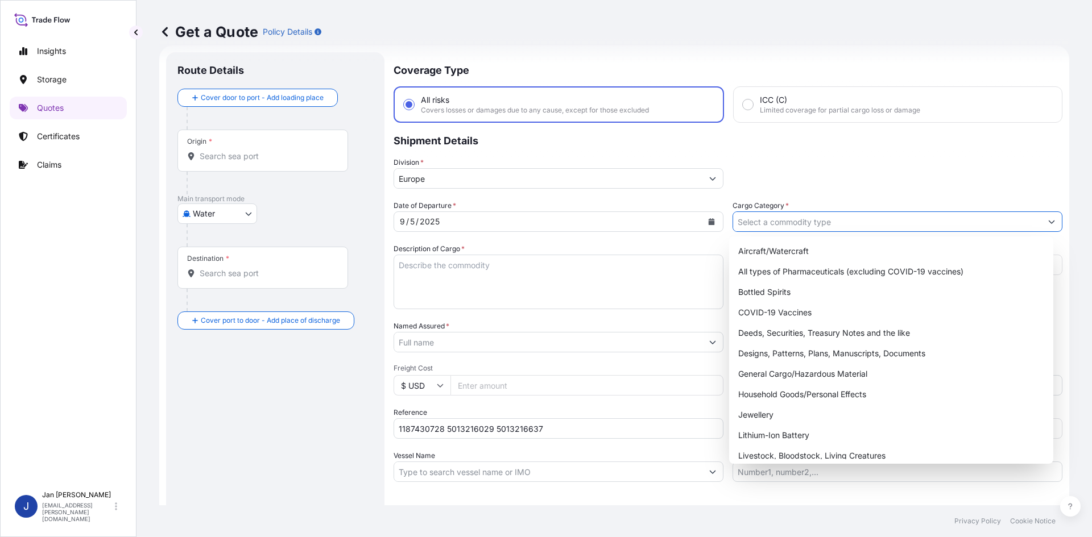
click at [785, 223] on input "Cargo Category *" at bounding box center [887, 222] width 308 height 20
click at [775, 371] on div "General Cargo/Hazardous Material" at bounding box center [892, 374] width 316 height 20
type input "General Cargo/Hazardous Material"
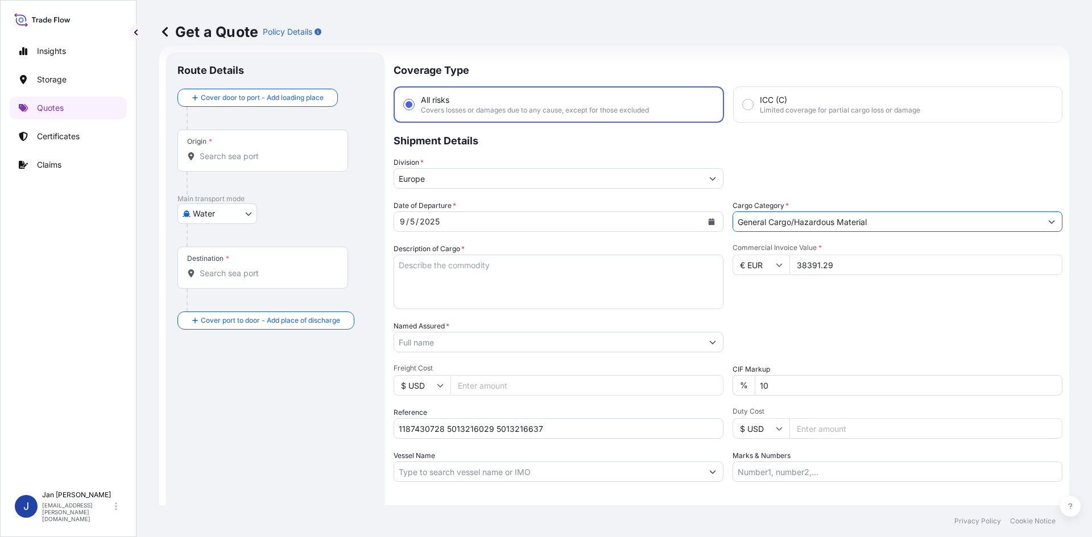
click at [798, 341] on div "Packing Category Type to search a container mode Please select a primary mode o…" at bounding box center [897, 337] width 330 height 32
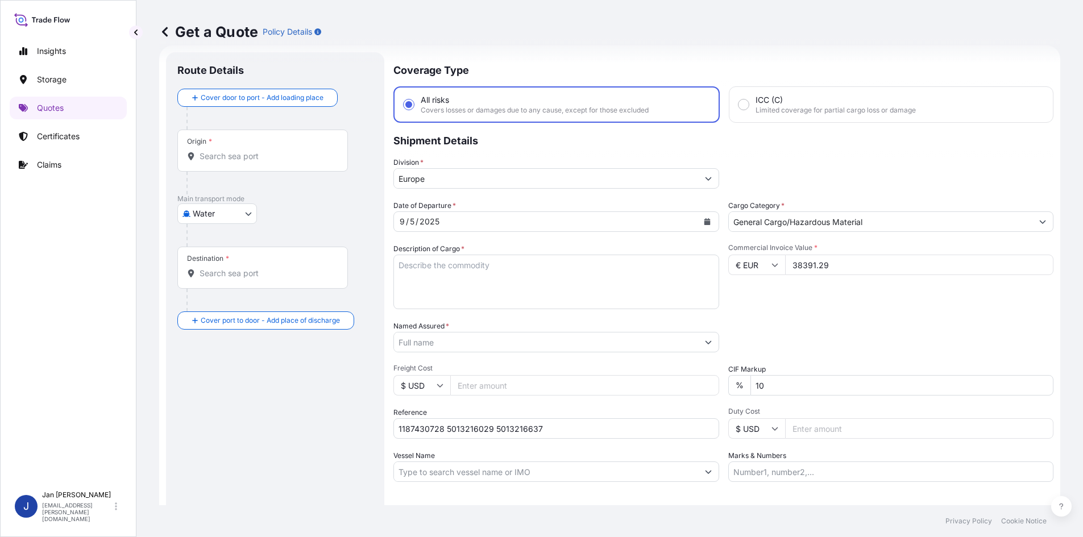
click at [635, 351] on input "Named Assured *" at bounding box center [546, 342] width 304 height 20
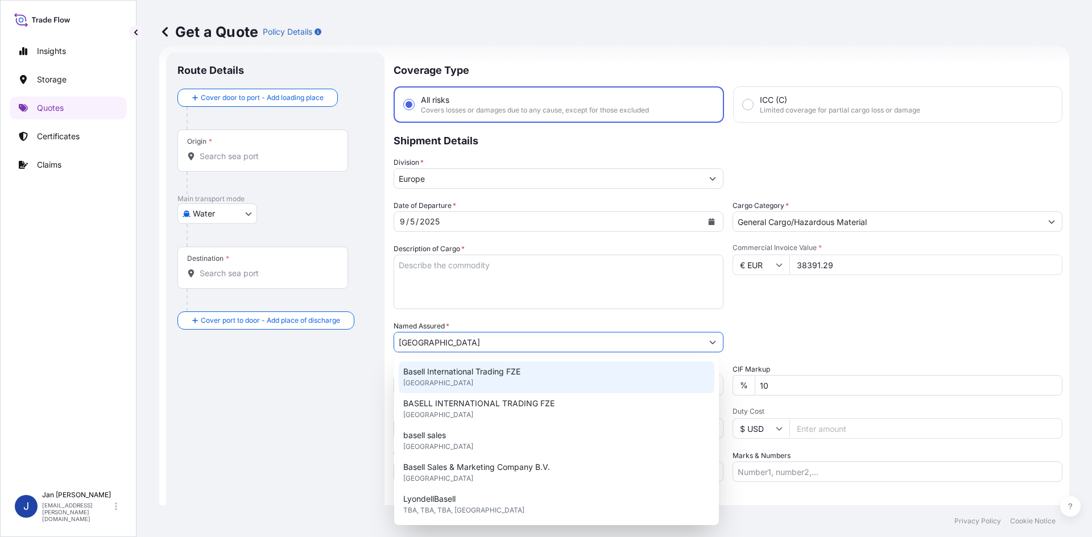
click at [517, 381] on div "Basell International Trading FZE [GEOGRAPHIC_DATA]" at bounding box center [557, 378] width 316 height 32
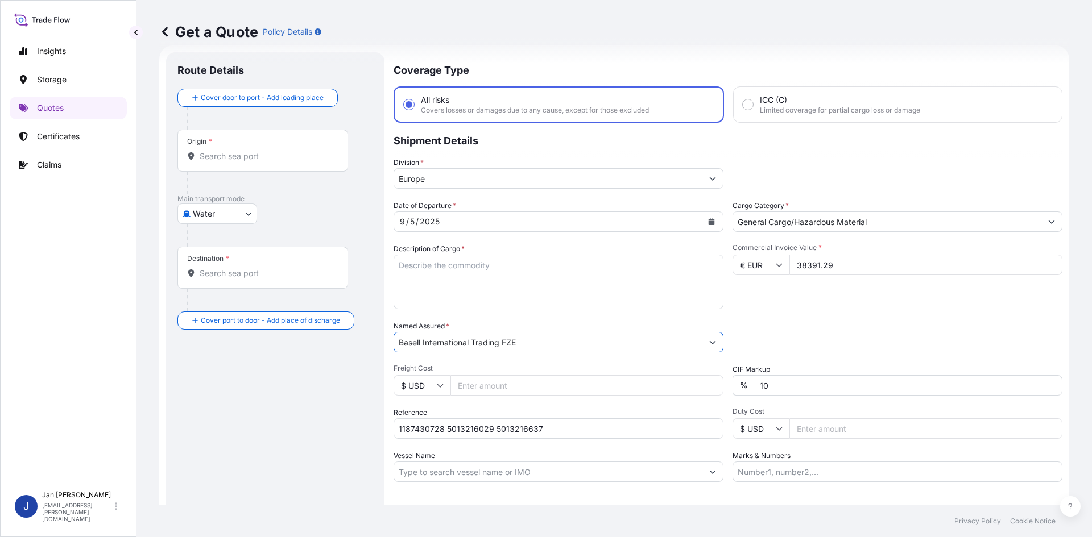
type input "Basell International Trading FZE"
click at [796, 462] on input "Marks & Numbers" at bounding box center [897, 472] width 330 height 20
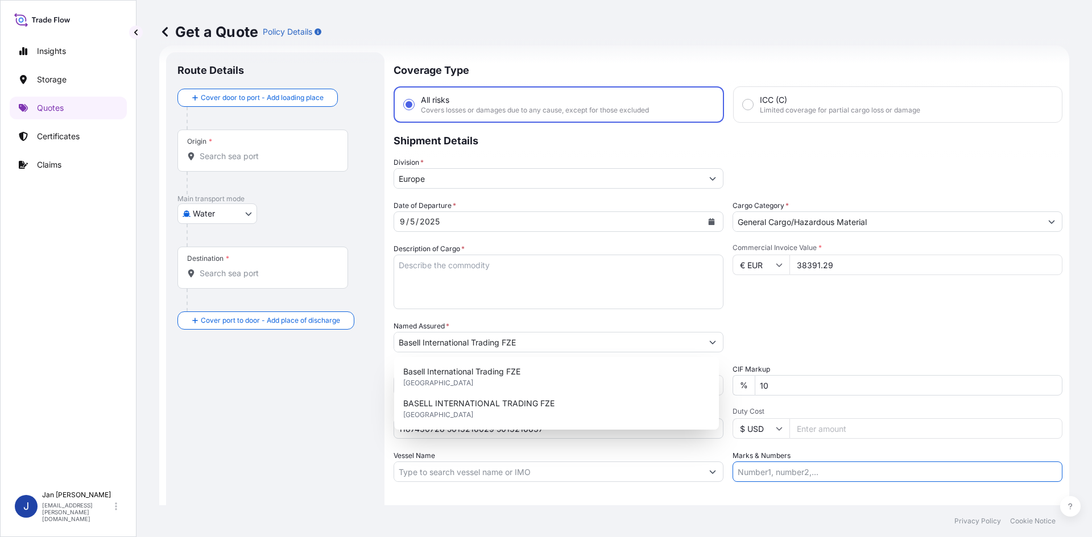
paste input "G.P.I. - DAMMAM ADVANCED POLYOLEFINS ADSYL 5 C 30 F, BG25HT, IN 25 KG BAG, H.S.…"
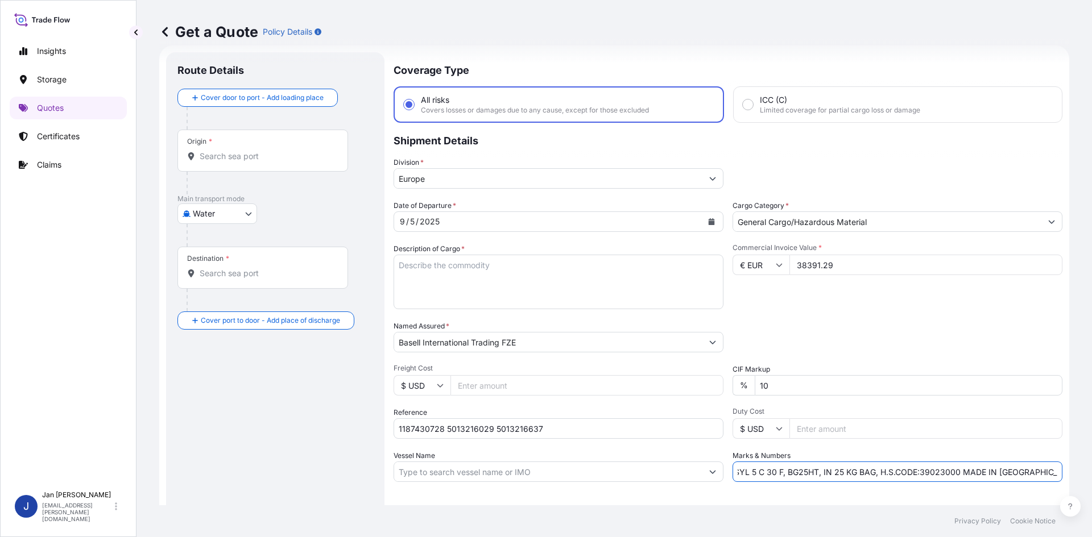
type input "G.P.I. - DAMMAM ADVANCED POLYOLEFINS ADSYL 5 C 30 F, BG25HT, IN 25 KG BAG, H.S.…"
click at [797, 488] on div "Coverage Type All risks Covers losses or damages due to any cause, except for t…" at bounding box center [728, 309] width 669 height 515
click at [452, 275] on textarea "Description of Cargo *" at bounding box center [559, 282] width 330 height 55
paste textarea "BAGS LOADED ONTO 18 PALLETS LOADED INTO 1 40' HIGH CUBE CONTAINER ADSYL 5 C 30 F"
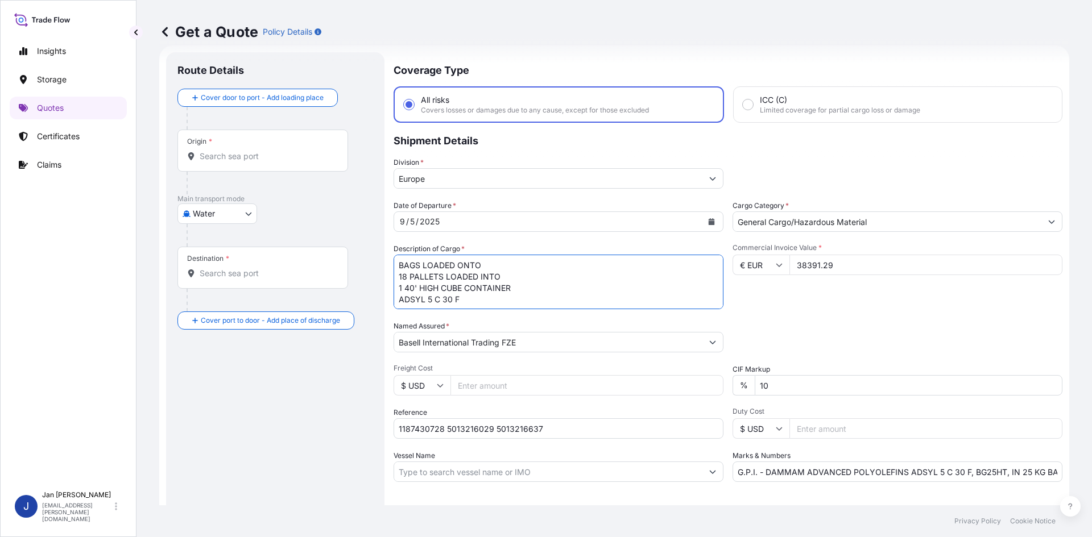
click at [400, 264] on textarea "BAGS LOADED ONTO 18 PALLETS LOADED INTO 1 40' HIGH CUBE CONTAINER ADSYL 5 C 30 F" at bounding box center [559, 282] width 330 height 55
type textarea "990 BAGS LOADED ONTO 18 PALLETS LOADED INTO 1 40' HIGH CUBE CONTAINER ADSYL 5 C…"
click at [233, 165] on div "Origin *" at bounding box center [262, 151] width 171 height 42
click at [233, 162] on input "Origin *" at bounding box center [267, 156] width 134 height 11
paste input "[GEOGRAPHIC_DATA]"
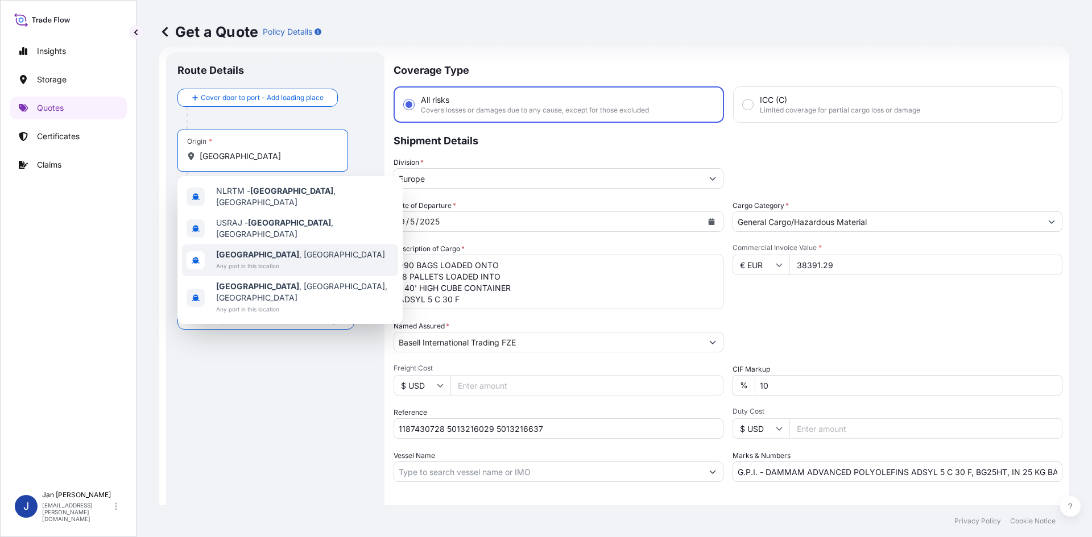
click at [265, 249] on span "[GEOGRAPHIC_DATA] , [GEOGRAPHIC_DATA]" at bounding box center [300, 254] width 169 height 11
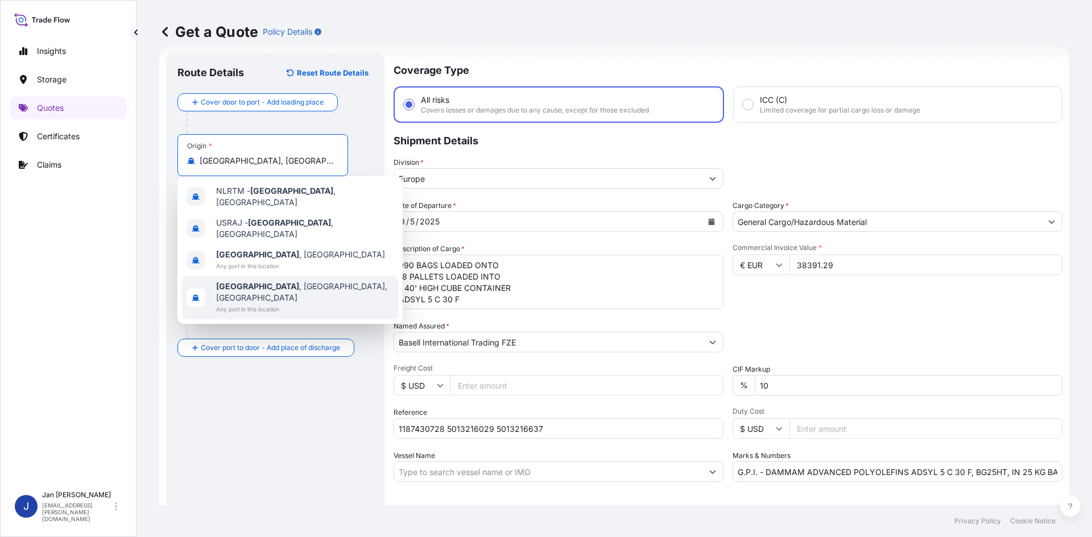
type input "[GEOGRAPHIC_DATA], [GEOGRAPHIC_DATA]"
click at [227, 524] on footer "Privacy Policy Cookie Notice" at bounding box center [613, 522] width 955 height 32
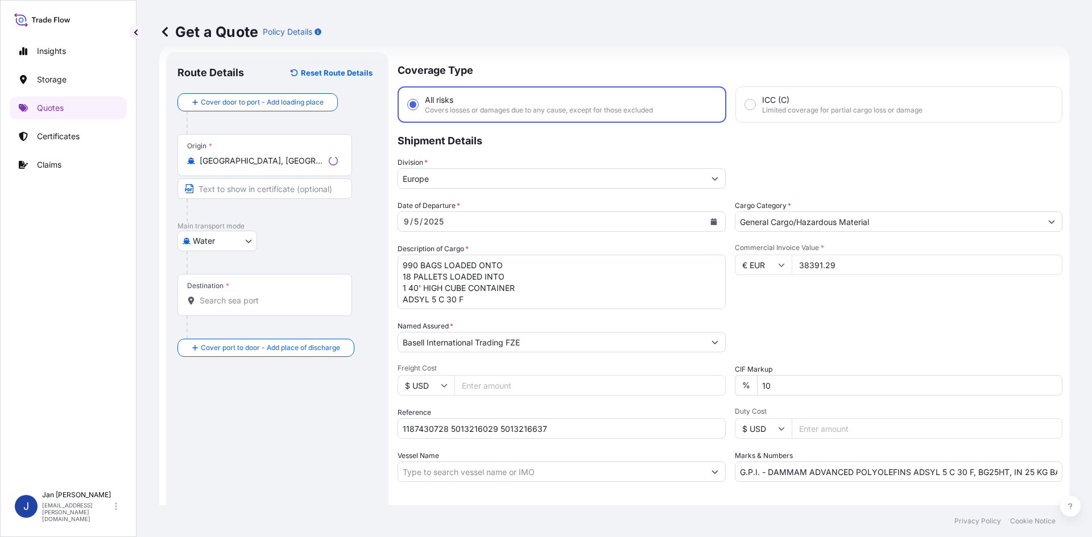
click at [252, 454] on div "Route Details Reset Route Details Cover door to port - Add loading place Place …" at bounding box center [277, 310] width 200 height 492
click at [253, 291] on div "Destination *" at bounding box center [262, 295] width 171 height 42
click at [253, 295] on input "Destination *" at bounding box center [267, 300] width 134 height 11
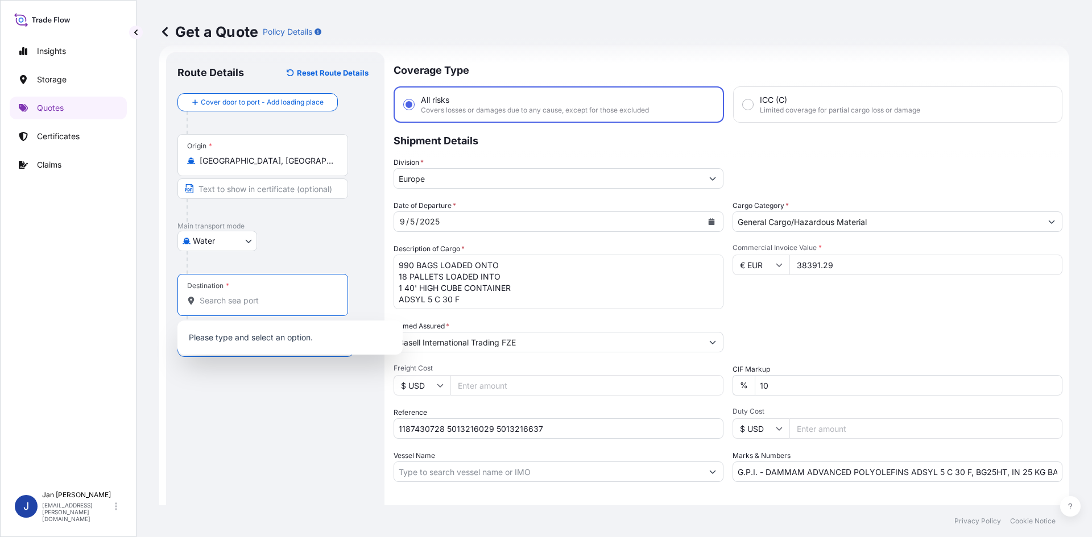
paste input "DAMMAM"
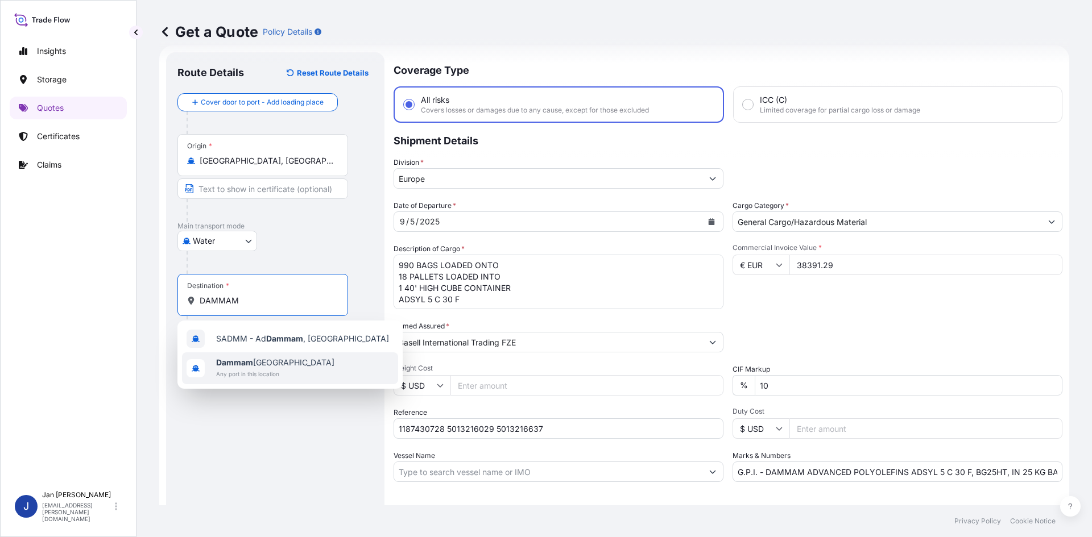
click at [259, 353] on div "[GEOGRAPHIC_DATA] [GEOGRAPHIC_DATA] Any port in this location" at bounding box center [290, 369] width 216 height 32
type input "Dammam [GEOGRAPHIC_DATA]"
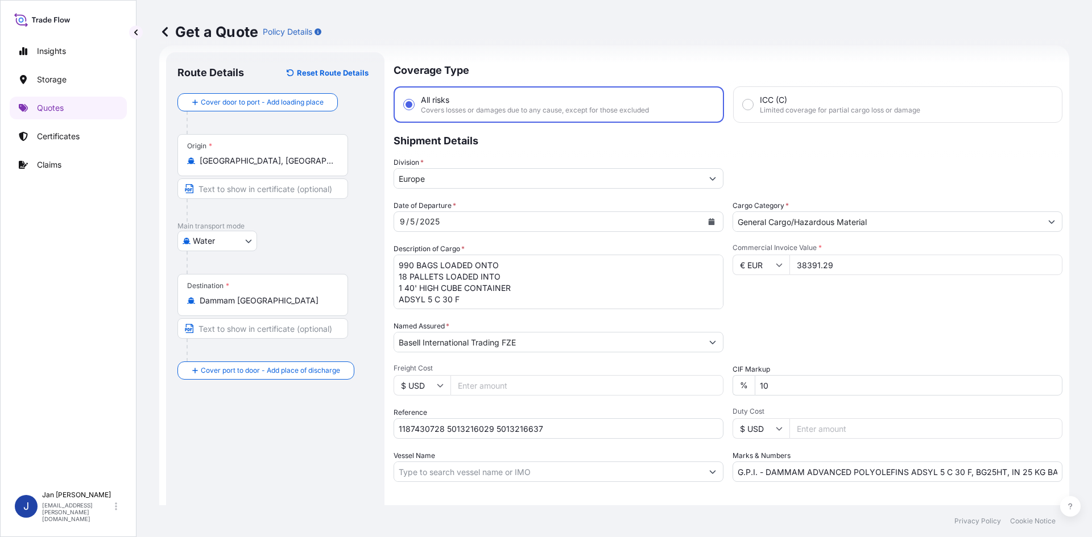
click at [259, 471] on div "Route Details Reset Route Details Cover door to port - Add loading place Place …" at bounding box center [275, 310] width 196 height 492
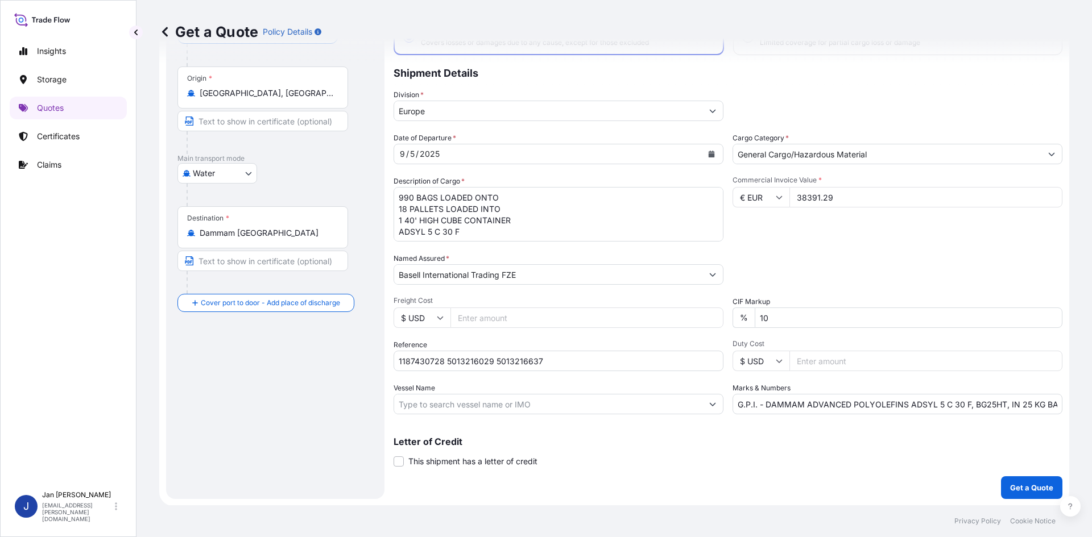
scroll to position [86, 0]
click at [1041, 484] on p "Get a Quote" at bounding box center [1031, 487] width 43 height 11
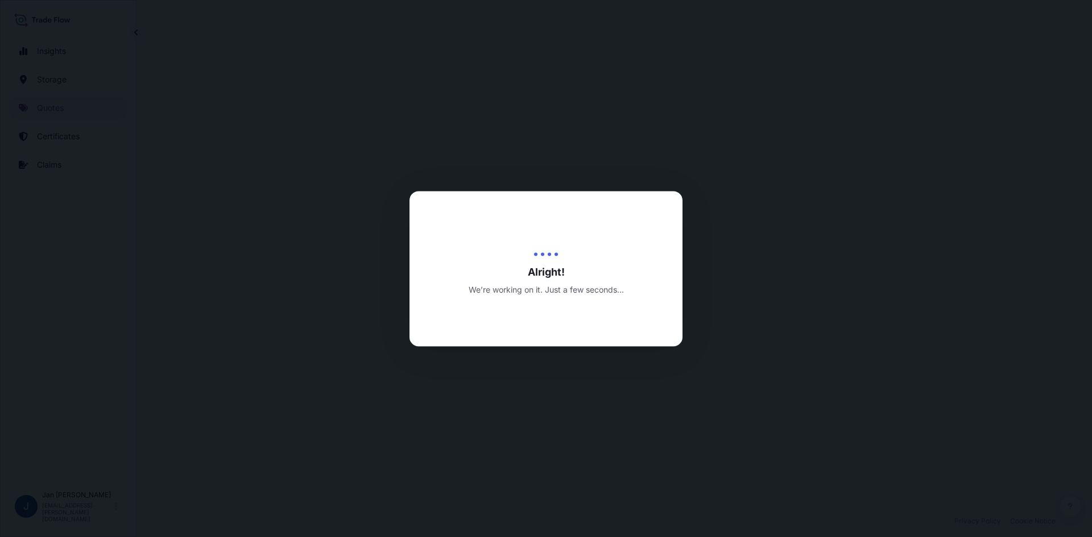
select select "Water"
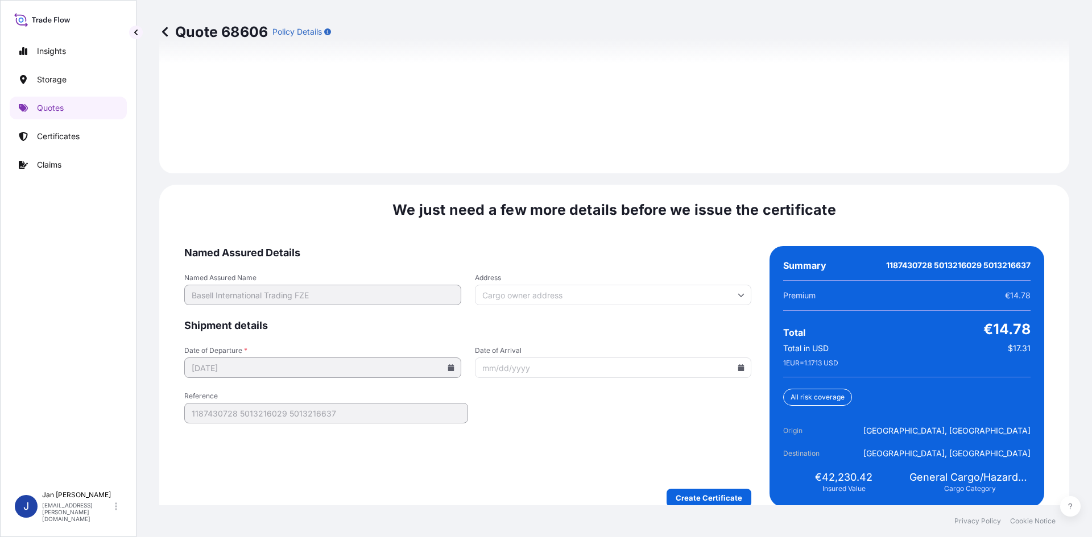
scroll to position [1631, 0]
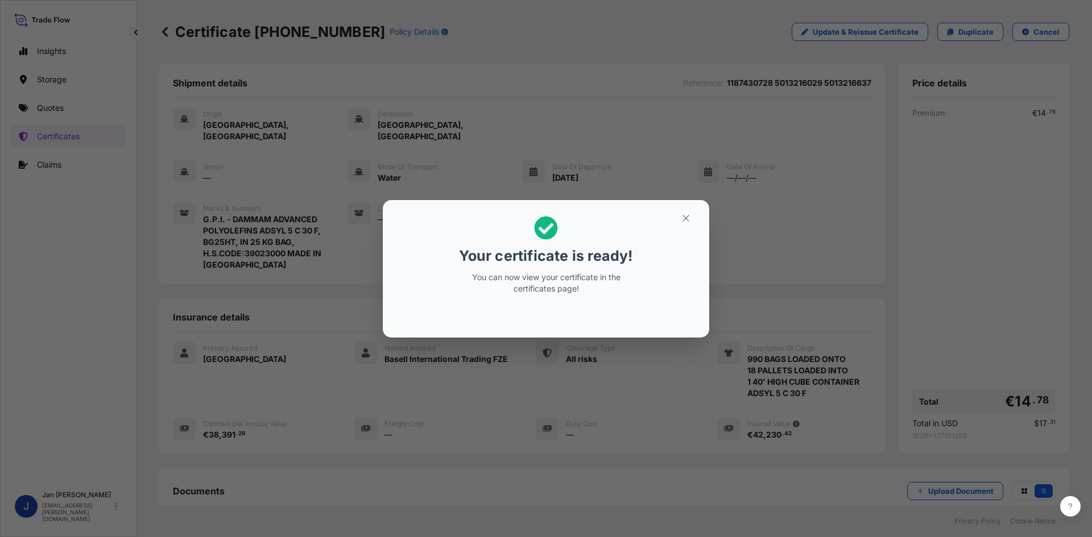
click at [556, 169] on div "Your certificate is ready! You can now view your certificate in the certificate…" at bounding box center [546, 268] width 1092 height 537
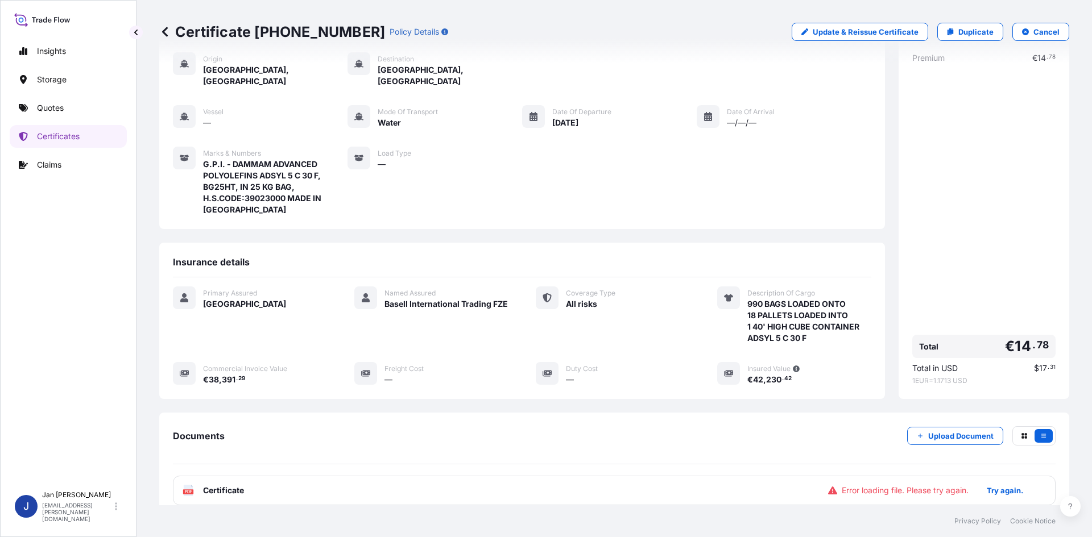
scroll to position [129, 0]
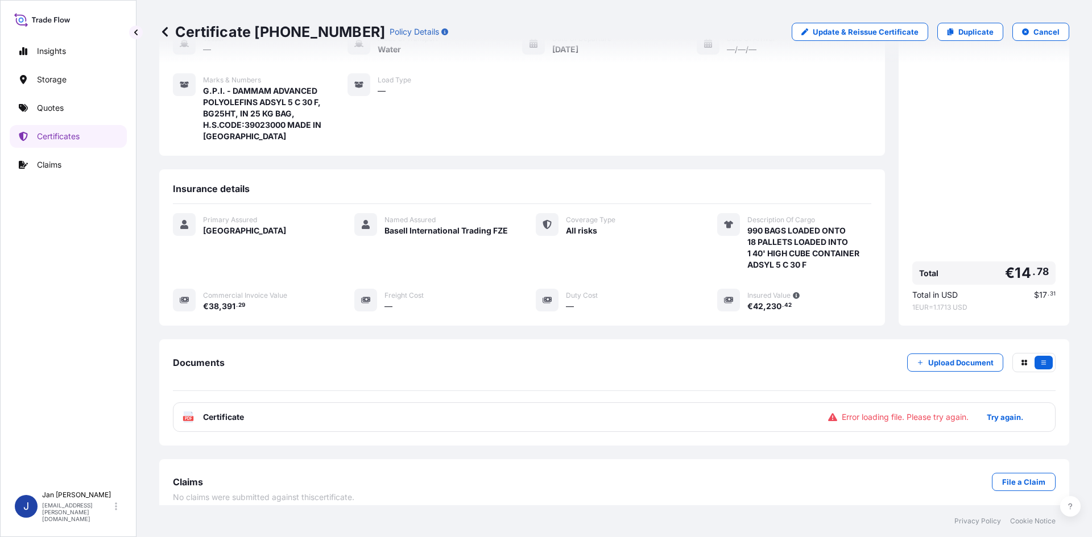
drag, startPoint x: 554, startPoint y: 411, endPoint x: 939, endPoint y: 361, distance: 388.2
click at [561, 411] on div "PDF Certificate Error loading file. Please try again. Try again." at bounding box center [614, 418] width 883 height 30
click at [998, 412] on p "Try again." at bounding box center [1005, 417] width 36 height 11
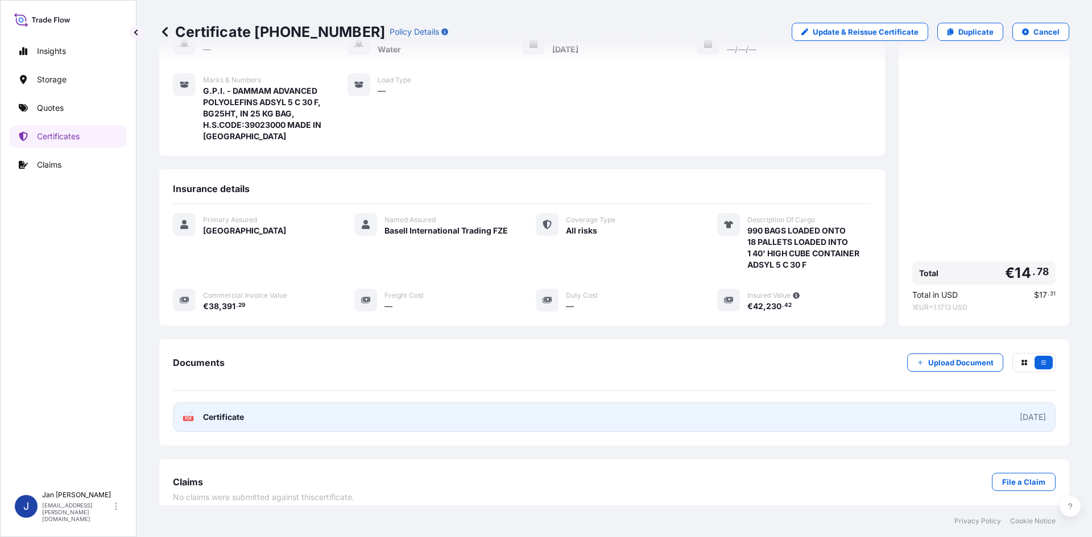
click at [720, 413] on link "PDF Certificate [DATE]" at bounding box center [614, 418] width 883 height 30
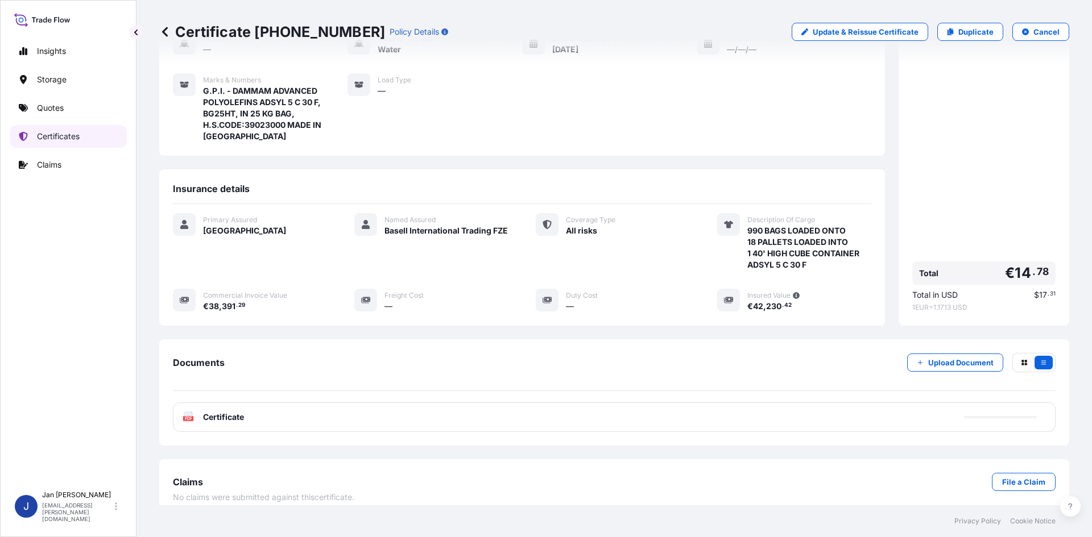
click at [58, 117] on link "Quotes" at bounding box center [68, 108] width 117 height 23
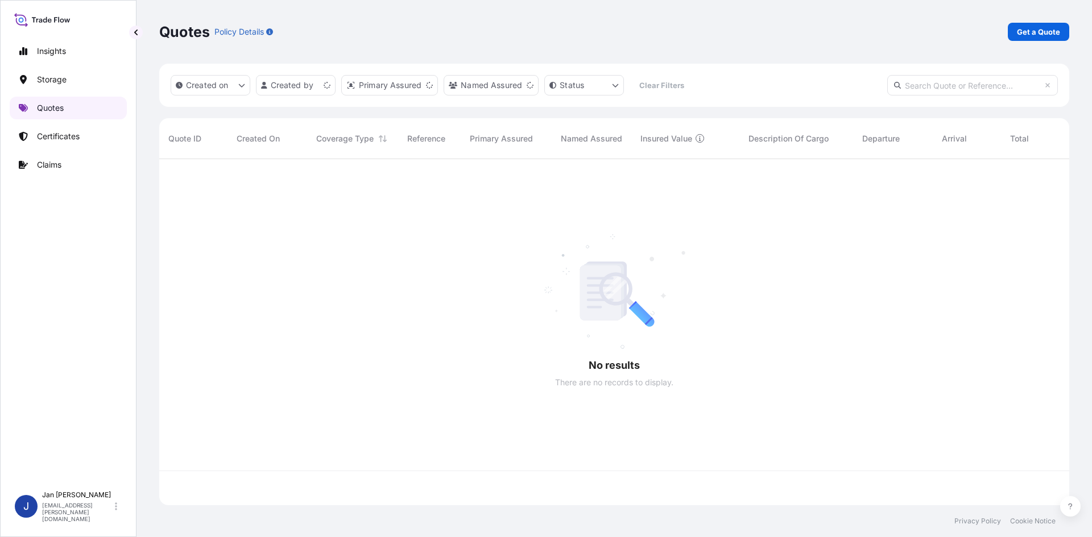
scroll to position [344, 901]
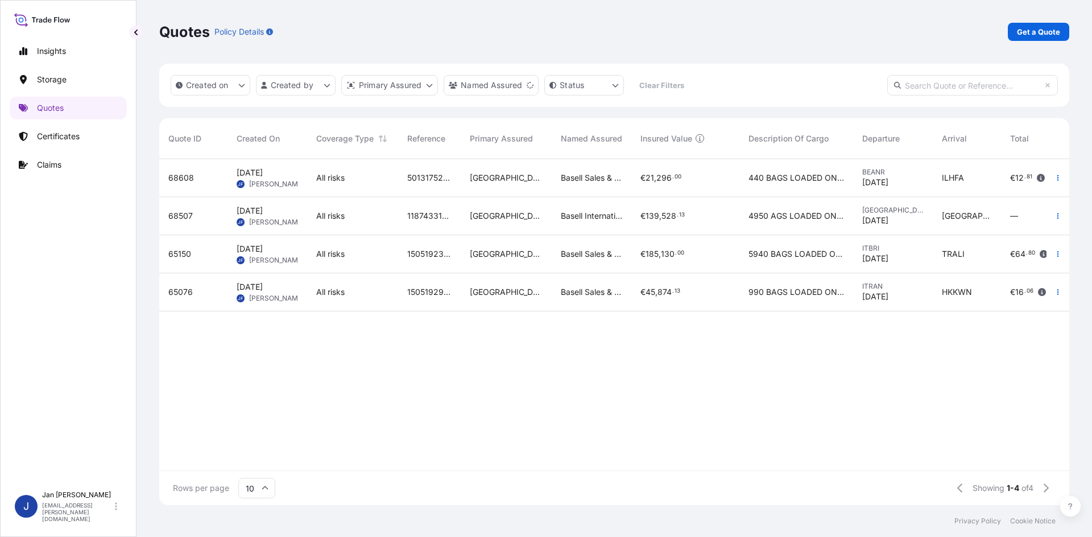
click at [1039, 34] on p "Get a Quote" at bounding box center [1038, 31] width 43 height 11
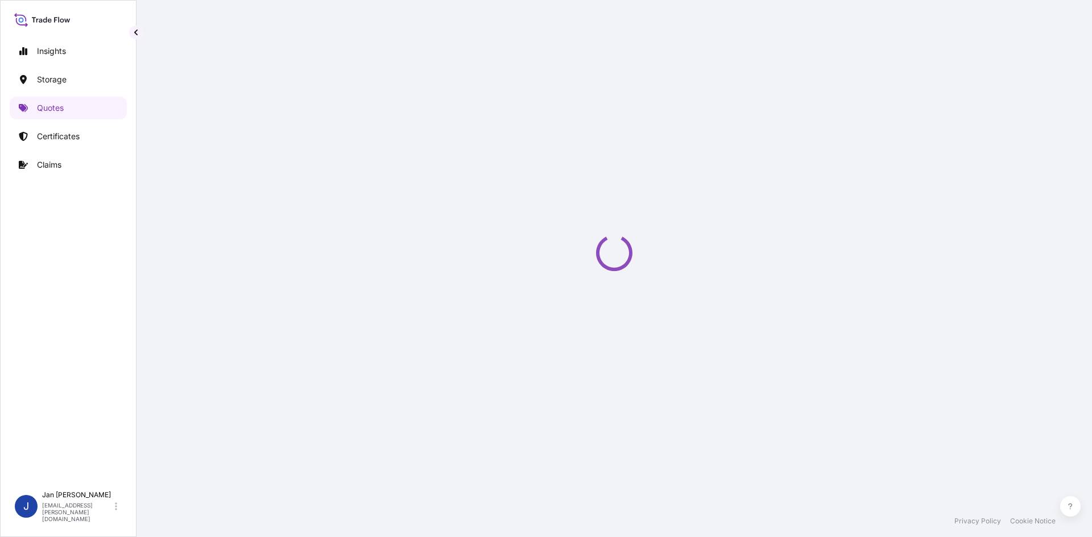
select select "Water"
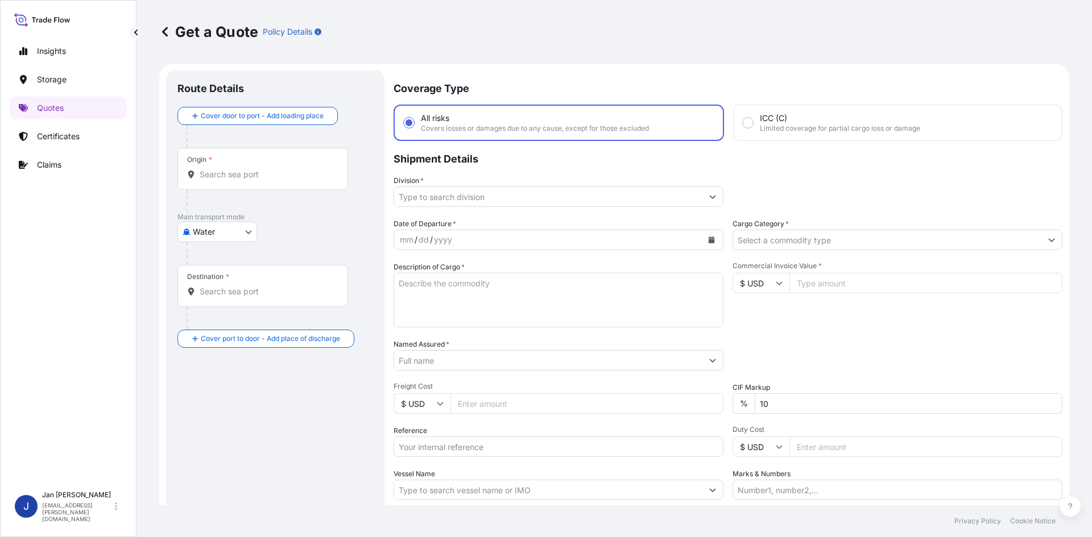
scroll to position [18, 0]
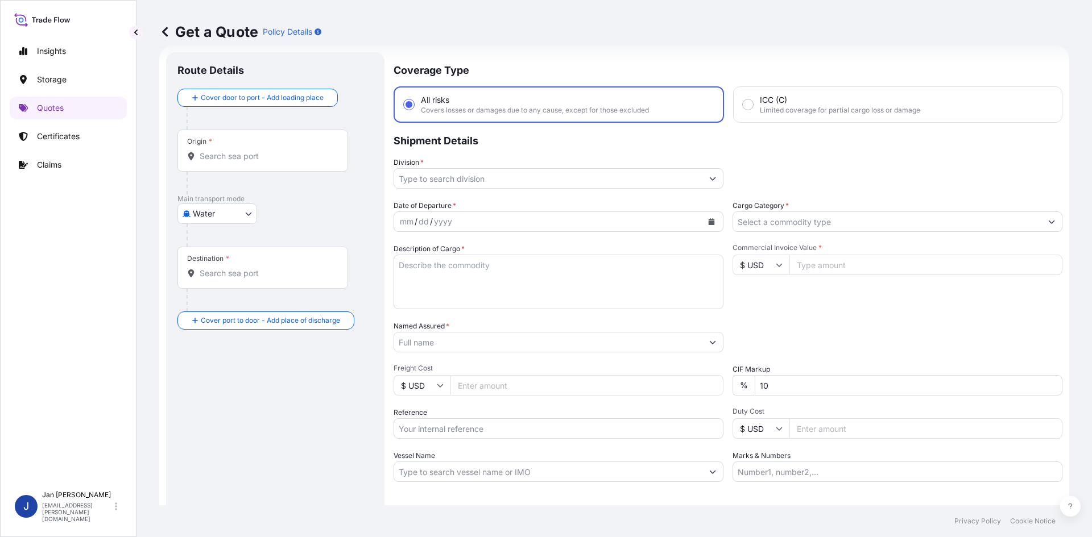
click at [586, 426] on input "Reference" at bounding box center [559, 429] width 330 height 20
paste input "1187434062"
drag, startPoint x: 488, startPoint y: 441, endPoint x: 493, endPoint y: 434, distance: 8.5
click at [488, 440] on div "Date of Departure * mm / dd / yyyy Cargo Category * Description of Cargo * Comm…" at bounding box center [728, 341] width 669 height 282
click at [493, 434] on input "1187434062" at bounding box center [559, 429] width 330 height 20
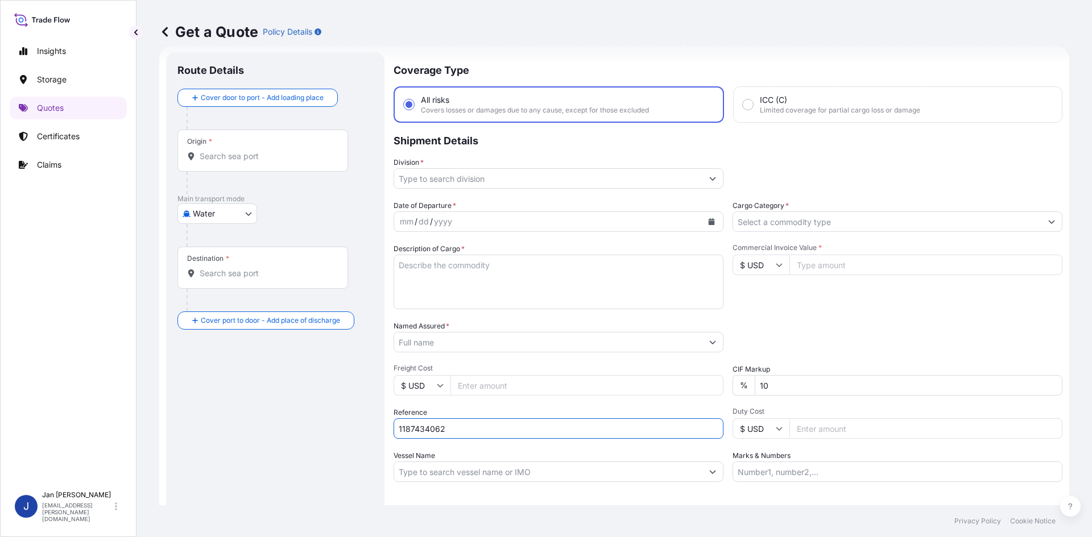
paste input "5013214785"
click at [562, 417] on div "Reference 1187434062 5013214785" at bounding box center [559, 423] width 330 height 32
click at [558, 424] on input "1187434062 5013214785" at bounding box center [559, 429] width 330 height 20
paste input "5013217012"
type input "1187434062 5013214785 5013217012"
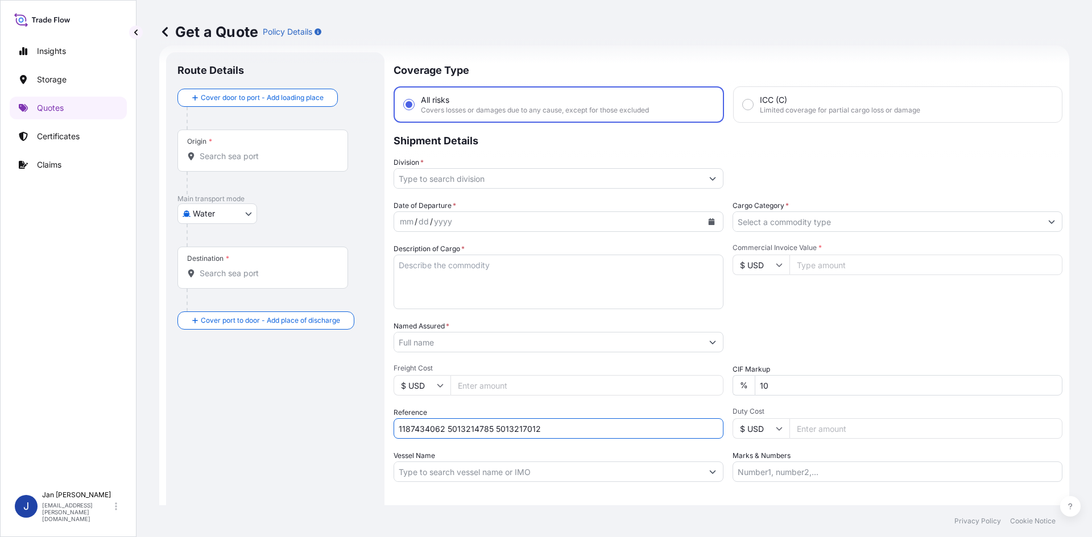
click at [580, 355] on div "Date of Departure * mm / dd / yyyy Cargo Category * Description of Cargo * Comm…" at bounding box center [728, 341] width 669 height 282
click at [581, 345] on input "Named Assured *" at bounding box center [548, 342] width 308 height 20
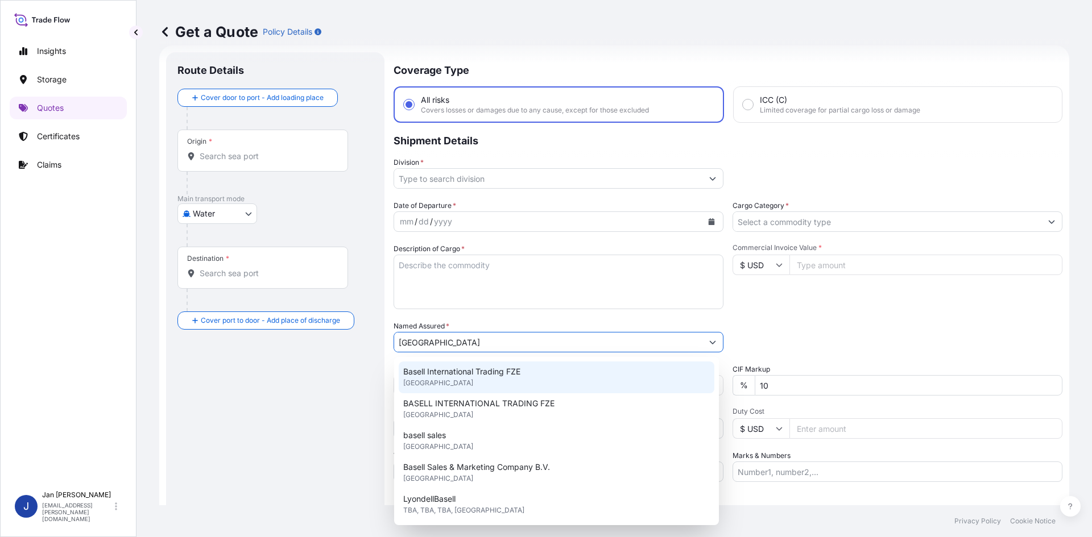
click at [486, 387] on div "Basell International Trading FZE [GEOGRAPHIC_DATA]" at bounding box center [557, 378] width 316 height 32
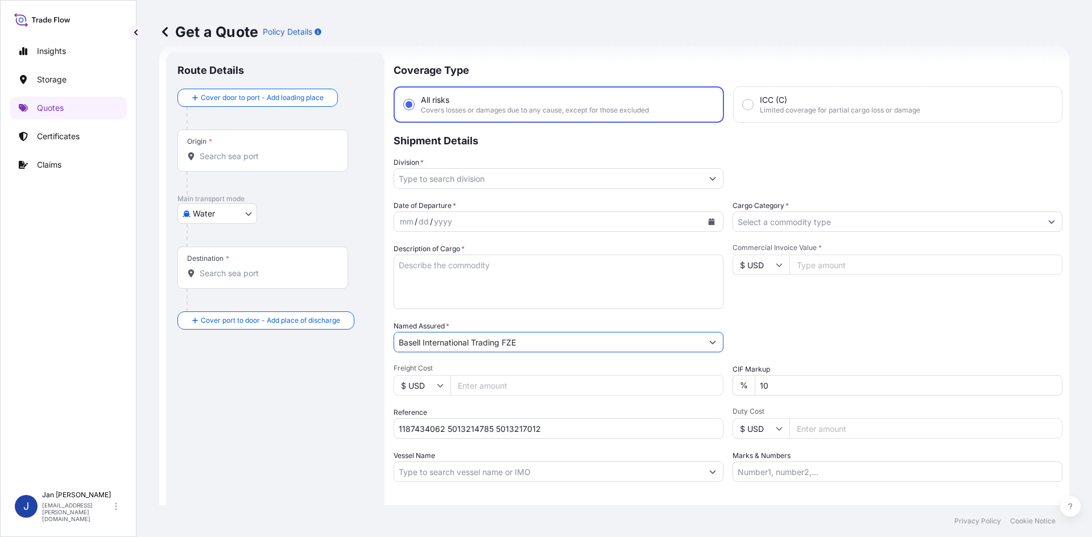
type input "Basell International Trading FZE"
click at [695, 225] on div "mm / dd / yyyy" at bounding box center [548, 222] width 308 height 20
click at [709, 223] on icon "Calendar" at bounding box center [712, 221] width 6 height 7
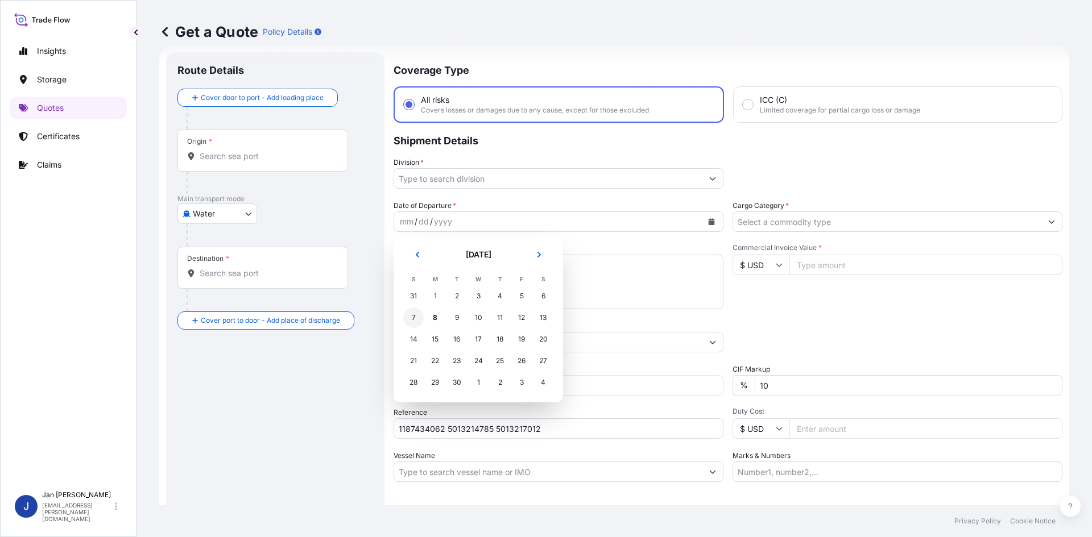
click at [416, 322] on div "7" at bounding box center [413, 318] width 20 height 20
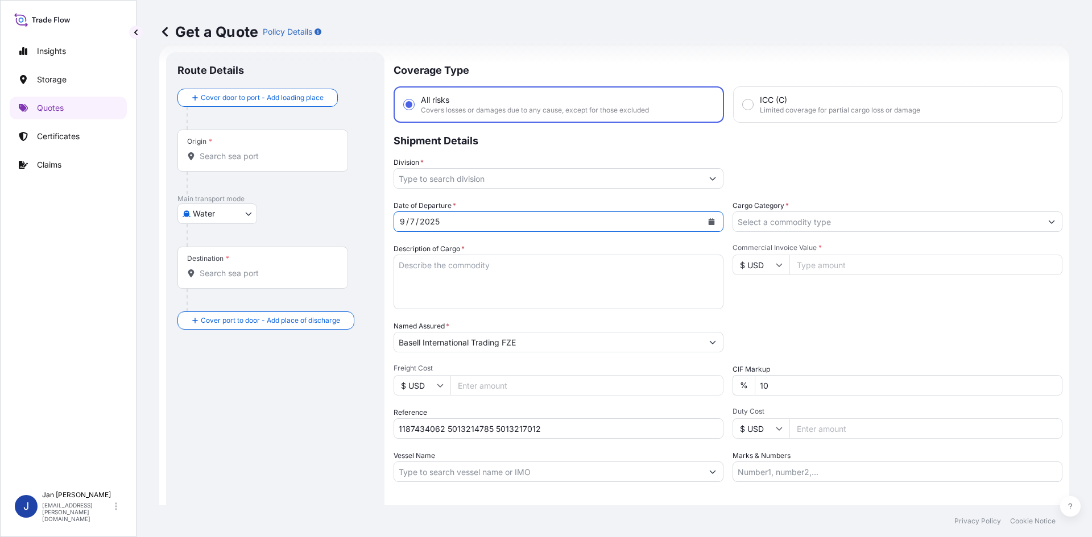
click at [695, 166] on div "Division *" at bounding box center [559, 173] width 330 height 32
click at [695, 171] on input "Division *" at bounding box center [548, 178] width 308 height 20
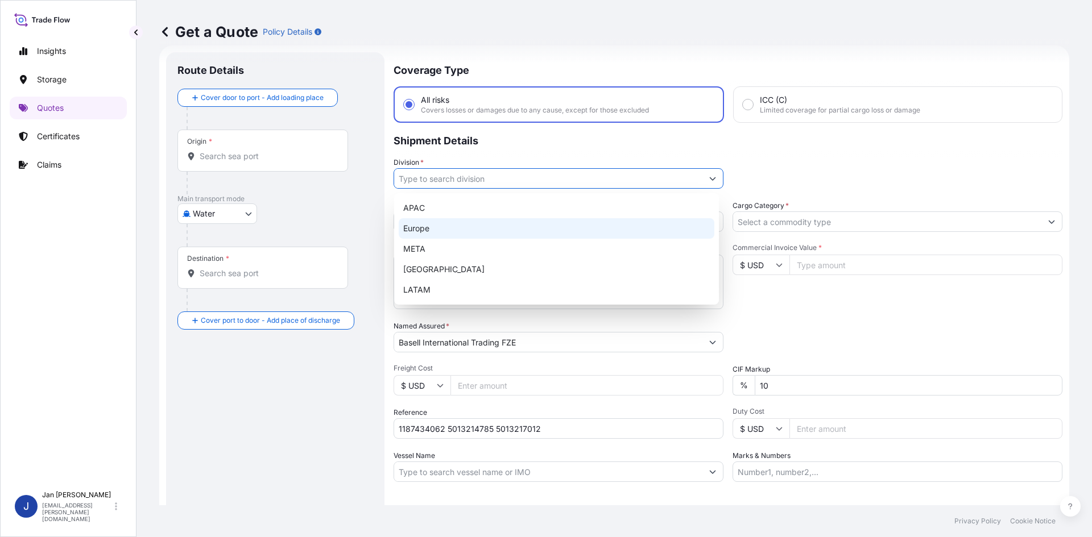
click at [521, 233] on div "Europe" at bounding box center [557, 228] width 316 height 20
type input "Europe"
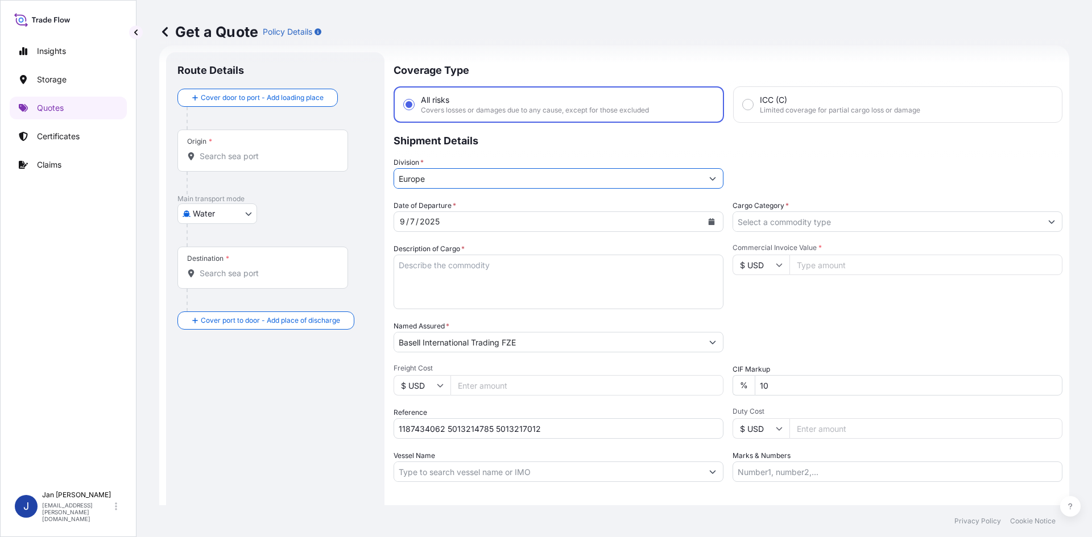
click at [796, 226] on input "Cargo Category *" at bounding box center [887, 222] width 308 height 20
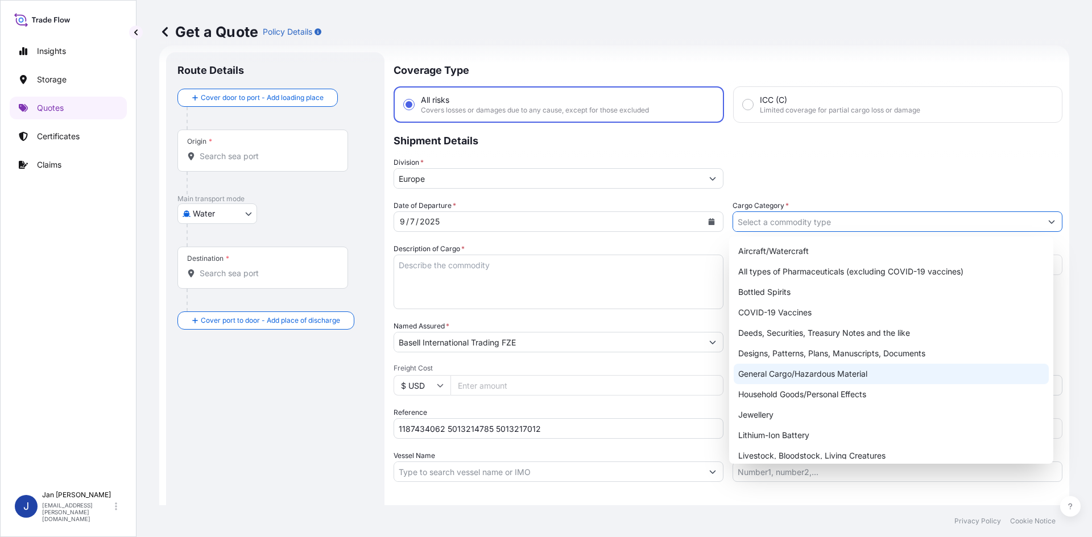
click at [784, 372] on div "General Cargo/Hazardous Material" at bounding box center [892, 374] width 316 height 20
type input "General Cargo/Hazardous Material"
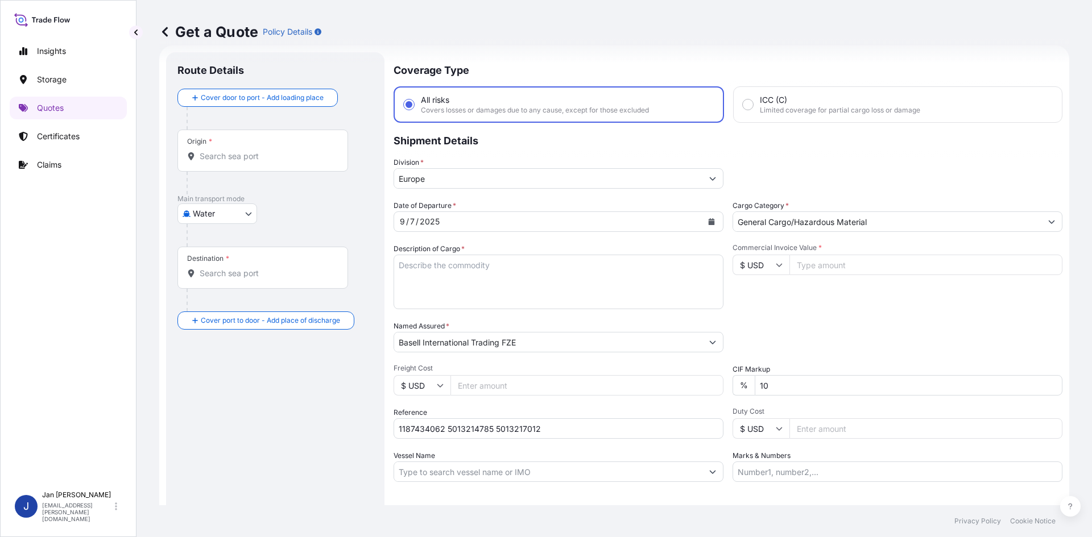
click at [829, 328] on div "Packing Category Type to search a container mode Please select a primary mode o…" at bounding box center [897, 337] width 330 height 32
click at [795, 274] on input "Commercial Invoice Value *" at bounding box center [925, 265] width 273 height 20
paste input "79122.27"
type input "79122.27"
click at [765, 269] on input "$ USD" at bounding box center [760, 265] width 57 height 20
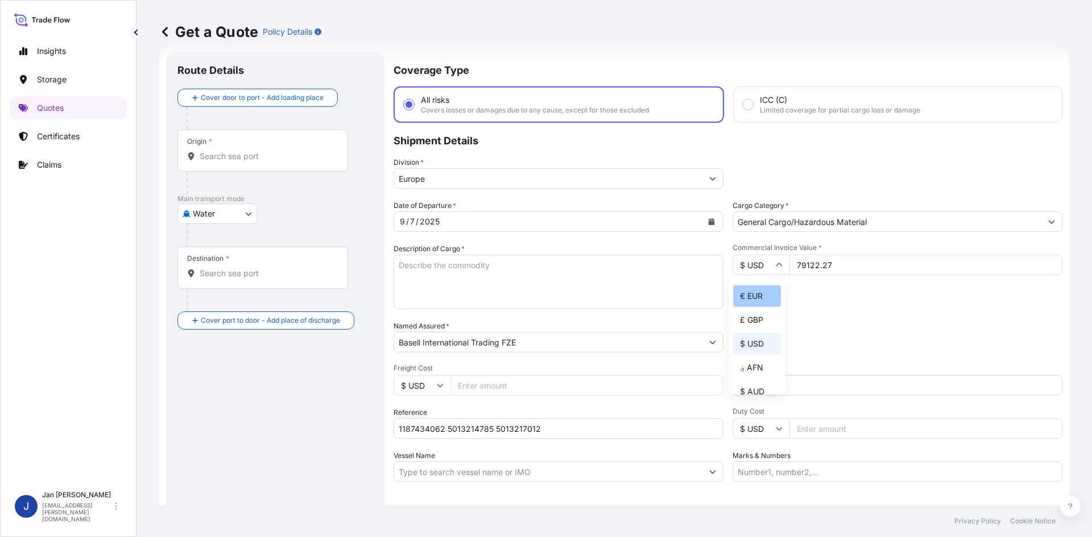
click at [757, 293] on div "€ EUR" at bounding box center [757, 296] width 48 height 22
type input "€ EUR"
click at [860, 354] on div "Date of Departure * [DATE] Cargo Category * General Cargo/Hazardous Material De…" at bounding box center [728, 341] width 669 height 282
drag, startPoint x: 537, startPoint y: 275, endPoint x: 366, endPoint y: 289, distance: 171.7
click at [536, 275] on textarea "Description of Cargo *" at bounding box center [559, 282] width 330 height 55
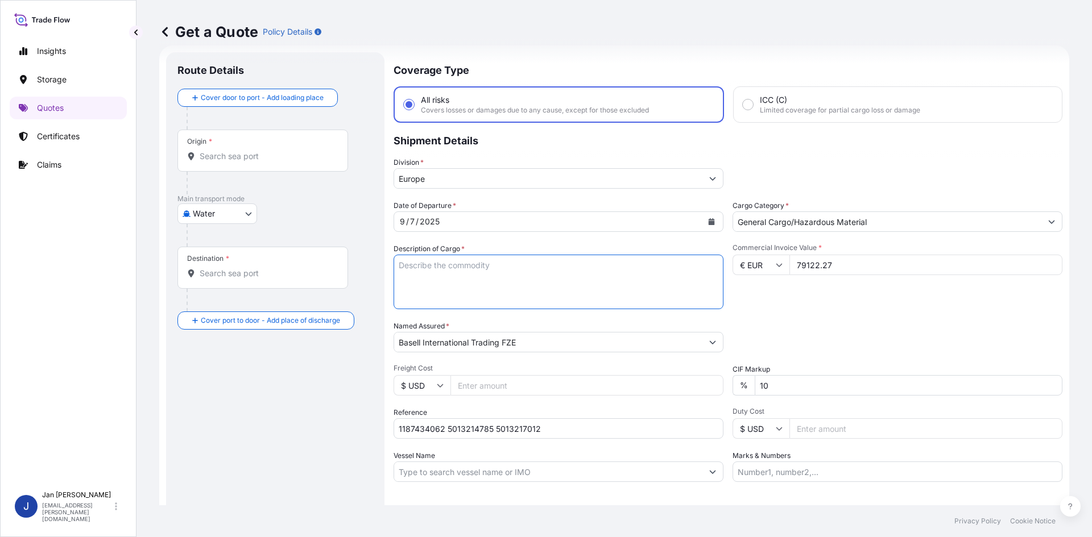
paste textarea "BAGS LOADED ONTO 36 PALLETS LOADED INTO 2 40' HIGH CUBE CONTAINER ADSYL 5 C 30 …"
click at [401, 262] on textarea "BAGS LOADED ONTO 36 PALLETS LOADED INTO 2 40' HIGH CUBE CONTAINER ADSYL 5 C 30 …" at bounding box center [559, 282] width 330 height 55
click at [397, 263] on textarea "BAGS LOADED ONTO 36 PALLETS LOADED INTO 2 40' HIGH CUBE CONTAINER ADSYL 5 C 30 …" at bounding box center [559, 282] width 330 height 55
type textarea "1980 BAGS LOADED ONTO 36 PALLETS LOADED INTO 2 40' HIGH CUBE CONTAINER ADSYL 5 …"
click at [784, 471] on input "Marks & Numbers" at bounding box center [897, 472] width 330 height 20
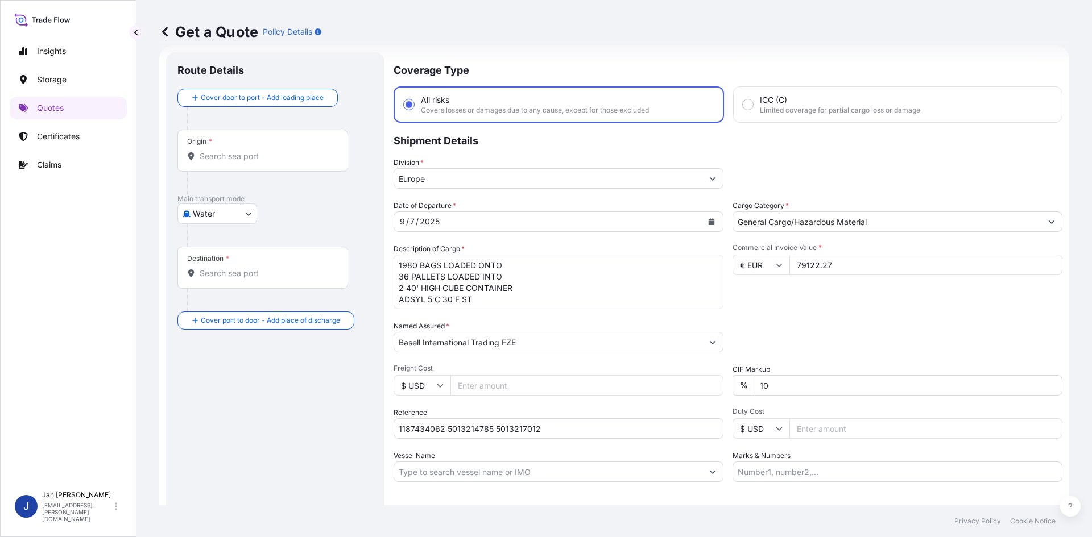
paste input "FLEX P FILMS - [DATE] CITY ADSYL 5 C [GEOGRAPHIC_DATA] POLYPROPYLENE MADE IN E.…"
type input "FLEX P FILMS - [DATE] CITY ADSYL 5 C [GEOGRAPHIC_DATA] POLYPROPYLENE MADE IN E.…"
click at [780, 489] on div "Coverage Type All risks Covers losses or damages due to any cause, except for t…" at bounding box center [728, 309] width 669 height 515
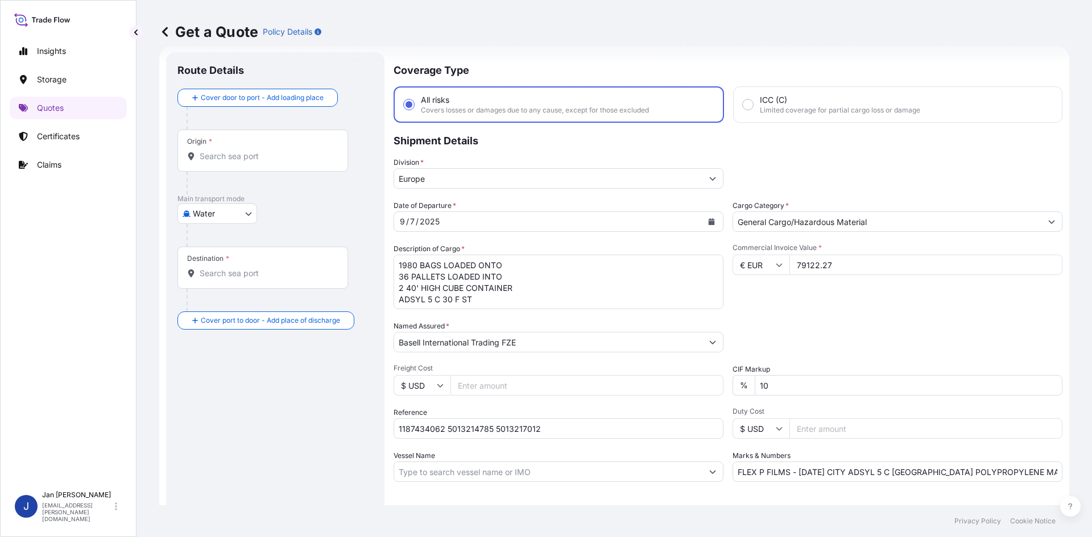
click at [230, 158] on input "Origin *" at bounding box center [267, 156] width 134 height 11
paste input "[GEOGRAPHIC_DATA]"
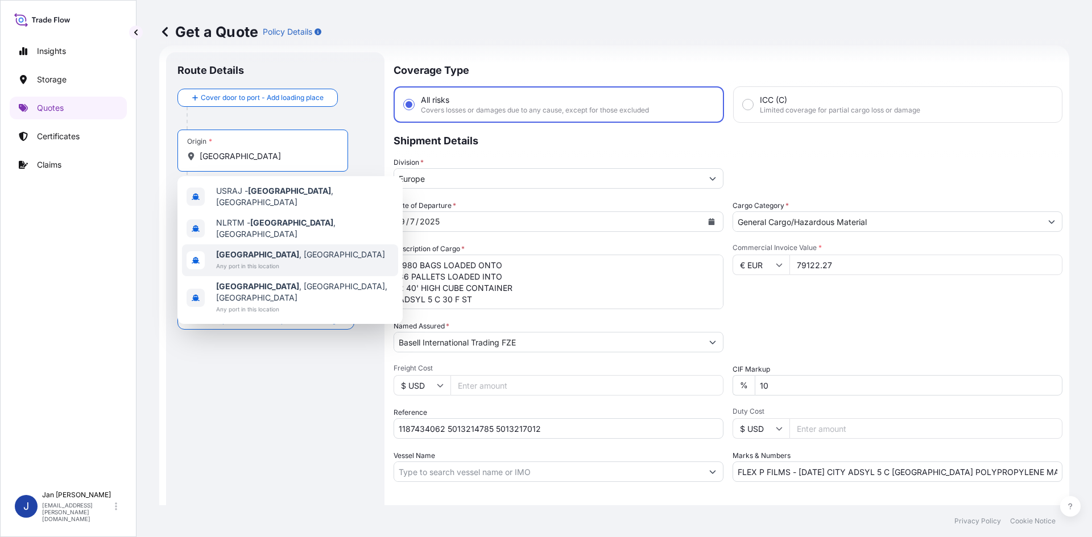
click at [238, 250] on b "[GEOGRAPHIC_DATA]" at bounding box center [257, 255] width 83 height 10
type input "[GEOGRAPHIC_DATA], [GEOGRAPHIC_DATA]"
click at [332, 237] on div "Water Air Water Inland" at bounding box center [275, 241] width 196 height 20
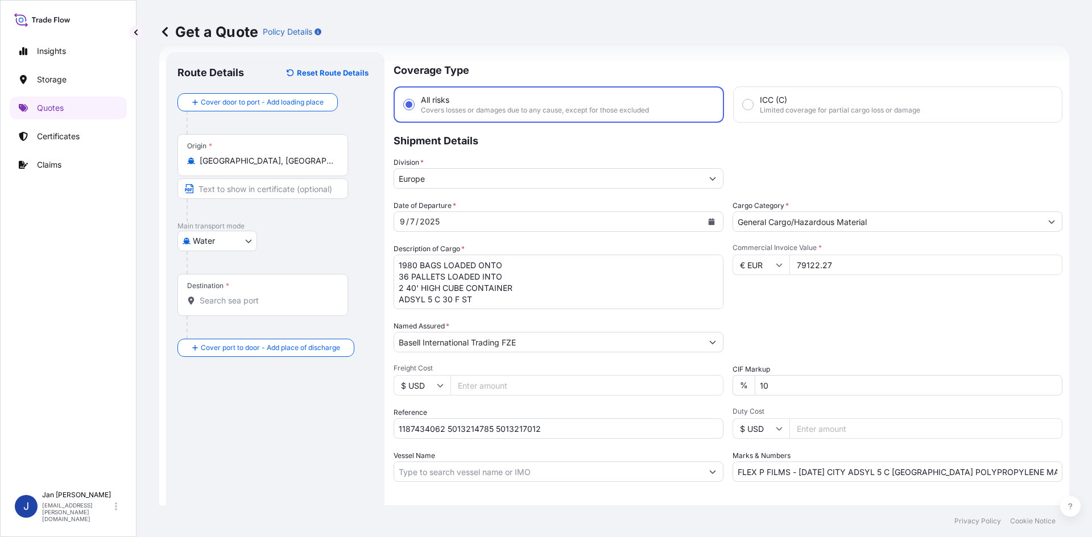
click at [270, 289] on div "Destination *" at bounding box center [262, 295] width 171 height 42
click at [270, 295] on input "Destination *" at bounding box center [267, 300] width 134 height 11
paste input "[GEOGRAPHIC_DATA]"
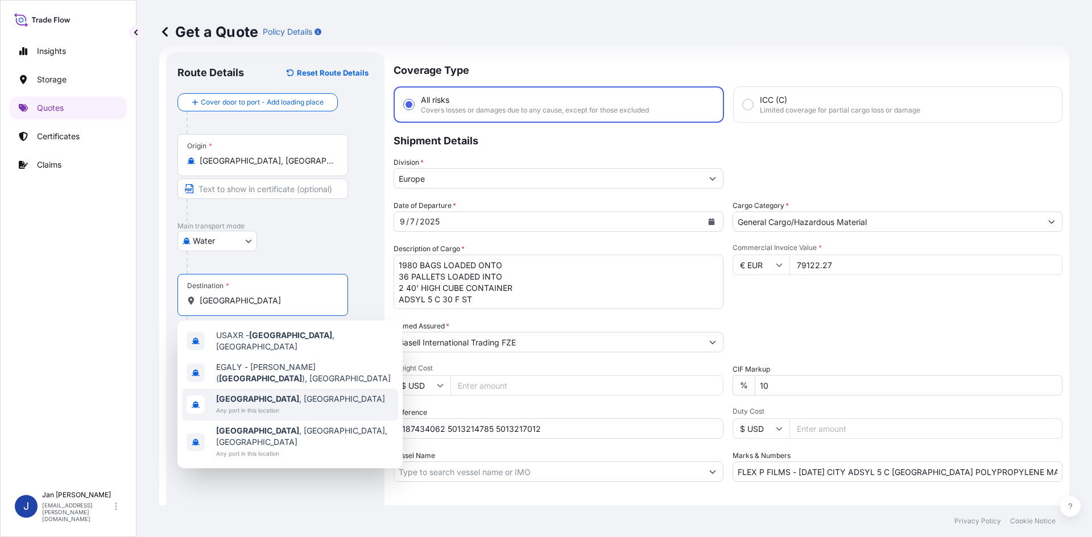
click at [276, 394] on span "[GEOGRAPHIC_DATA] , [GEOGRAPHIC_DATA]" at bounding box center [300, 399] width 169 height 11
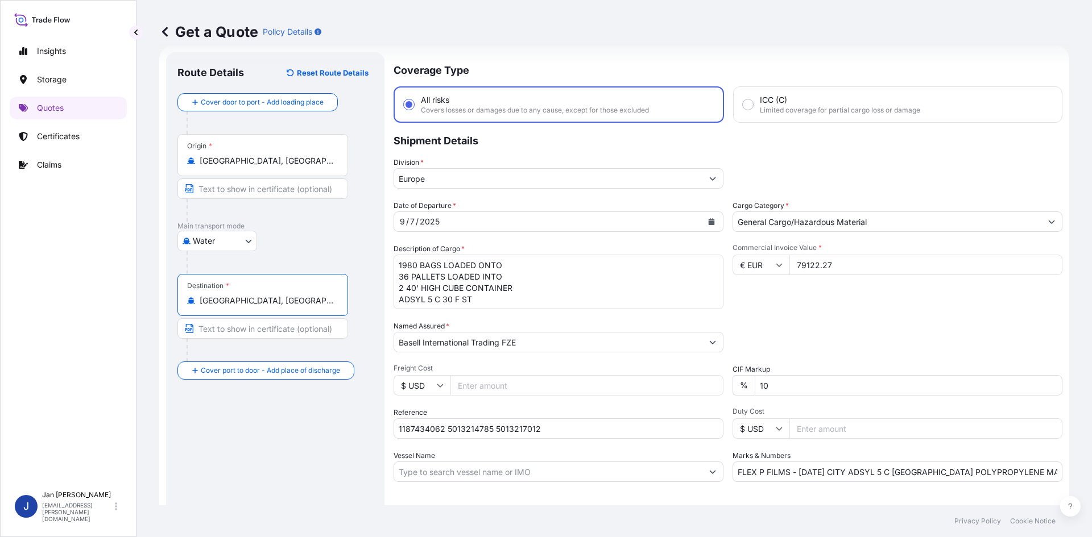
type input "[GEOGRAPHIC_DATA], [GEOGRAPHIC_DATA]"
click at [275, 426] on div "Route Details Reset Route Details Cover door to port - Add loading place Place …" at bounding box center [275, 310] width 196 height 492
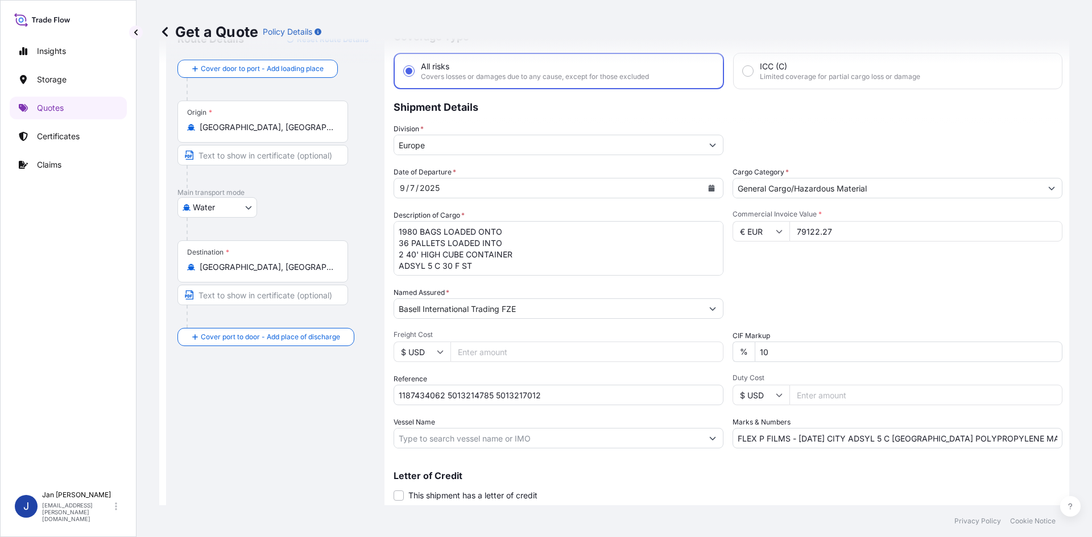
scroll to position [86, 0]
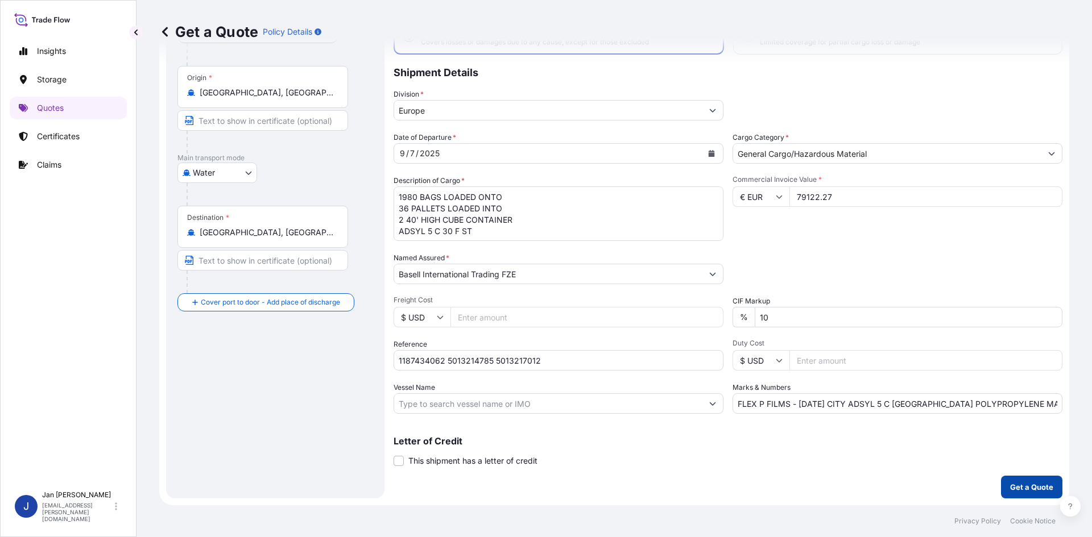
click at [1001, 484] on button "Get a Quote" at bounding box center [1031, 487] width 61 height 23
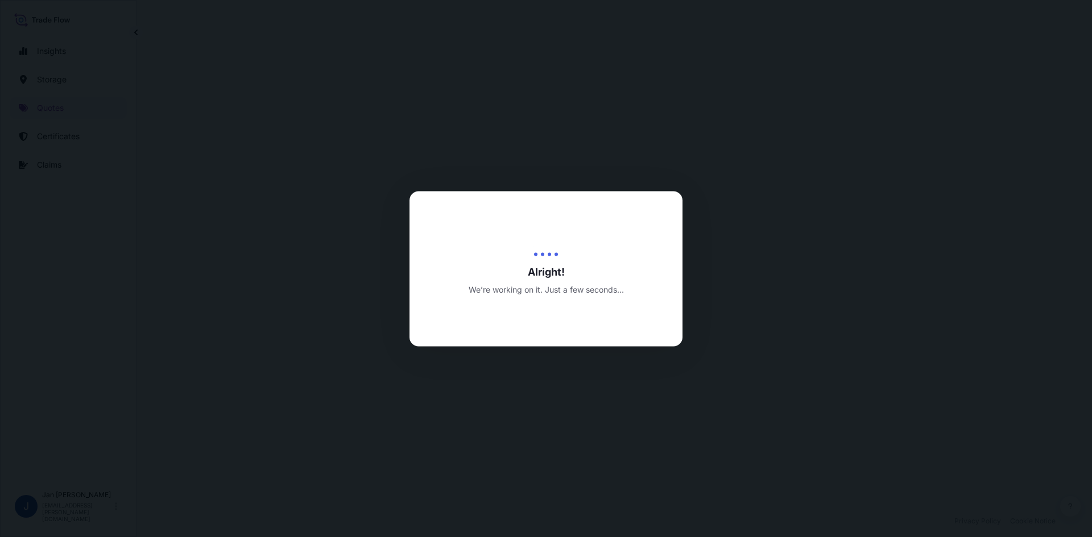
select select "Water"
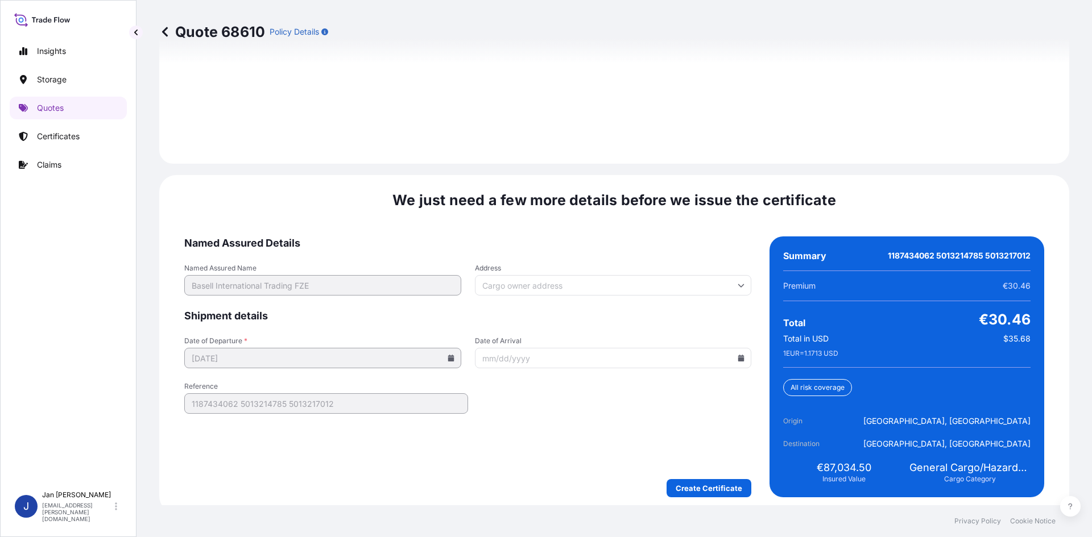
scroll to position [1631, 0]
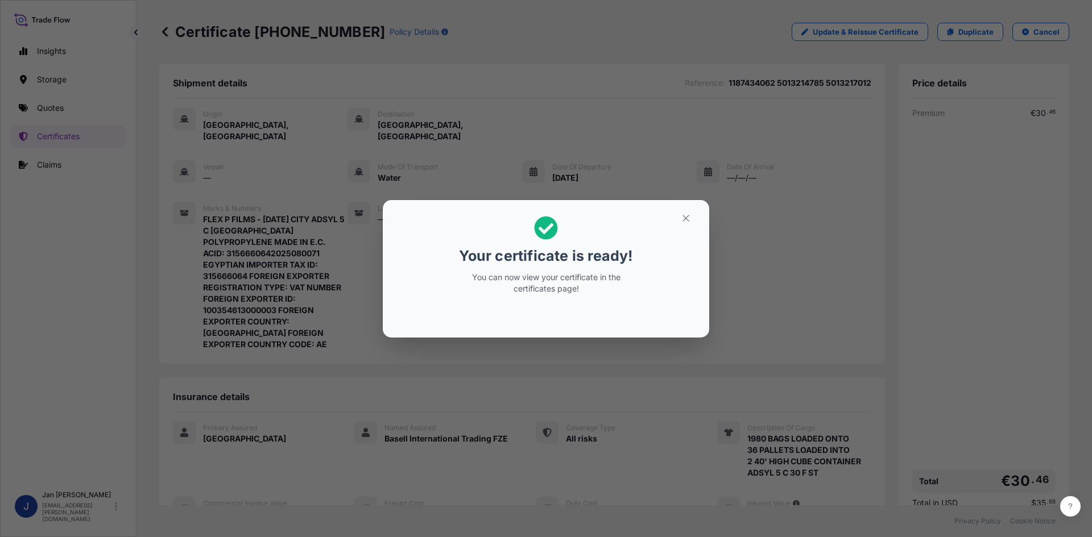
click at [627, 177] on div "Your certificate is ready! You can now view your certificate in the certificate…" at bounding box center [546, 268] width 1092 height 537
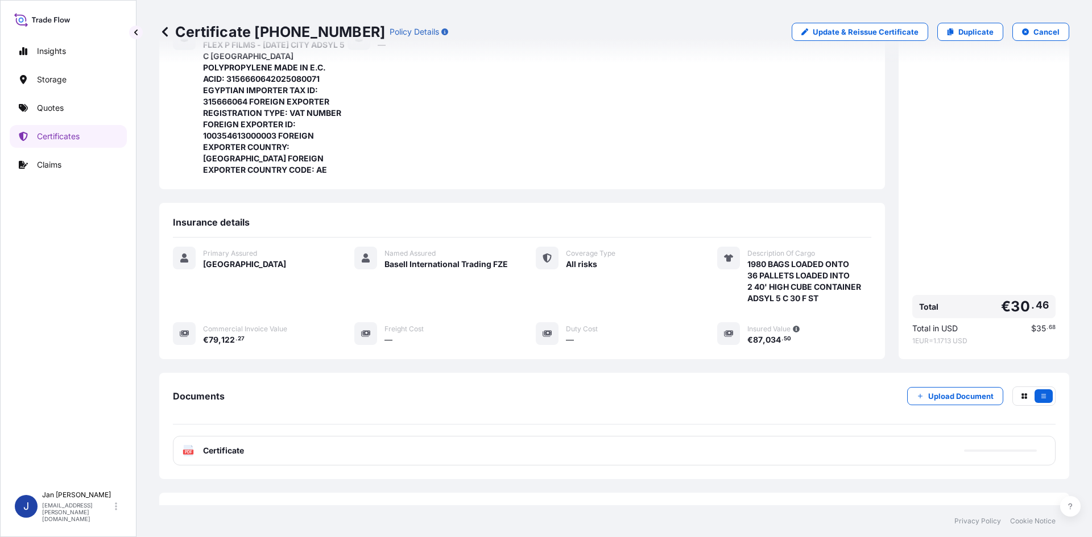
scroll to position [208, 0]
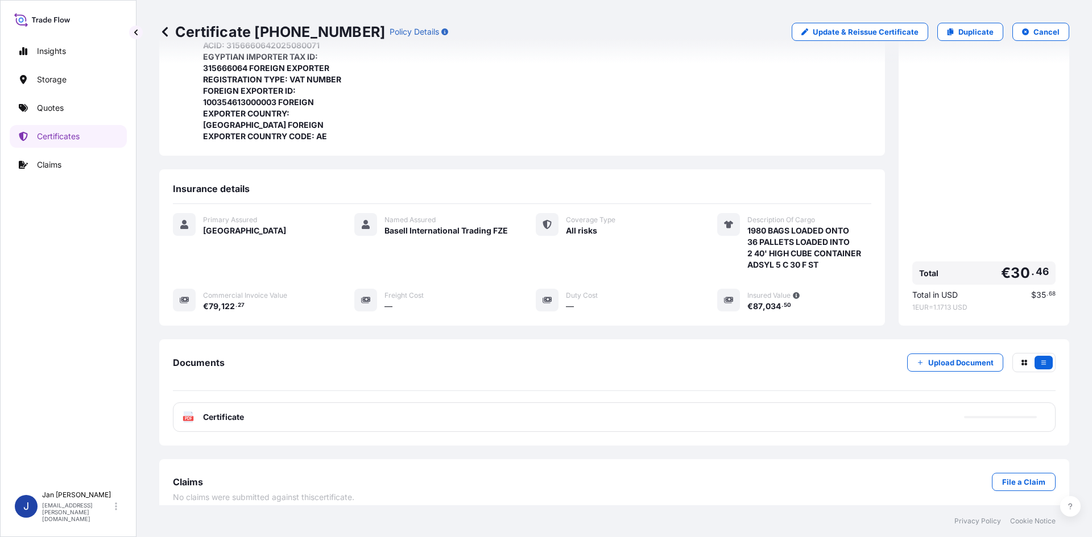
click at [380, 409] on div "PDF Certificate" at bounding box center [614, 418] width 883 height 30
click at [365, 416] on div "PDF Certificate" at bounding box center [614, 418] width 883 height 30
click at [365, 411] on div "PDF Certificate" at bounding box center [614, 418] width 883 height 30
click at [362, 411] on div "PDF Certificate" at bounding box center [614, 418] width 883 height 30
click at [365, 407] on div "PDF Certificate" at bounding box center [614, 418] width 883 height 30
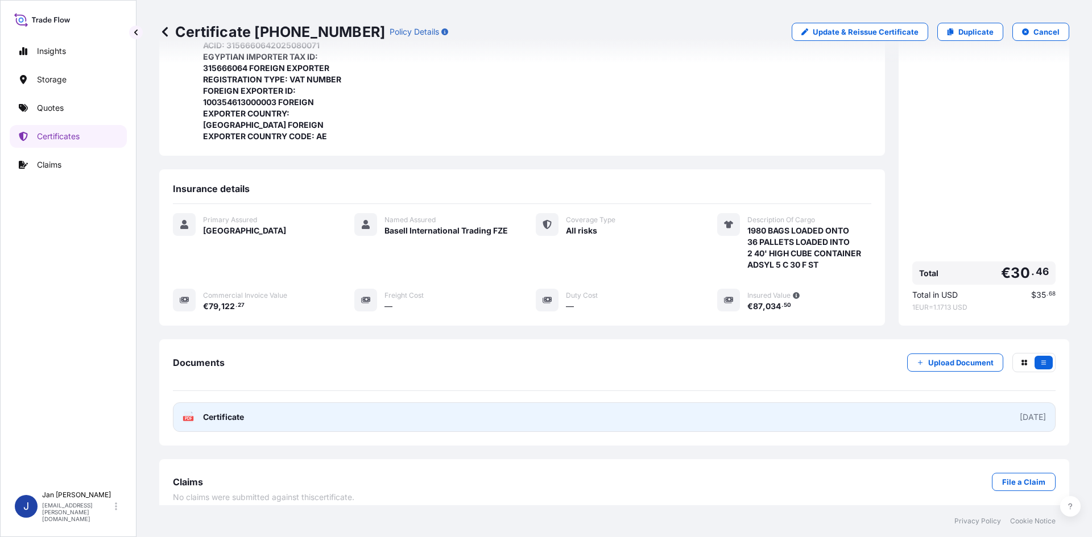
click at [365, 407] on link "PDF Certificate [DATE]" at bounding box center [614, 418] width 883 height 30
